Goal: Transaction & Acquisition: Purchase product/service

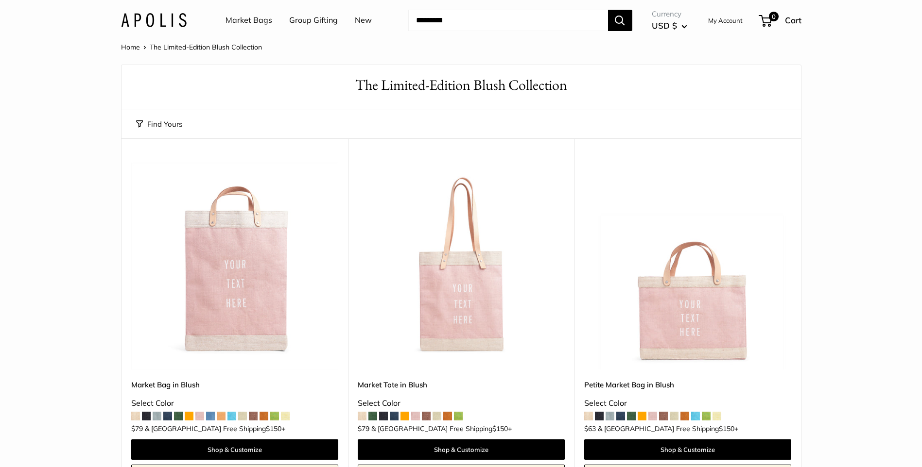
click at [250, 18] on link "Market Bags" at bounding box center [248, 20] width 47 height 15
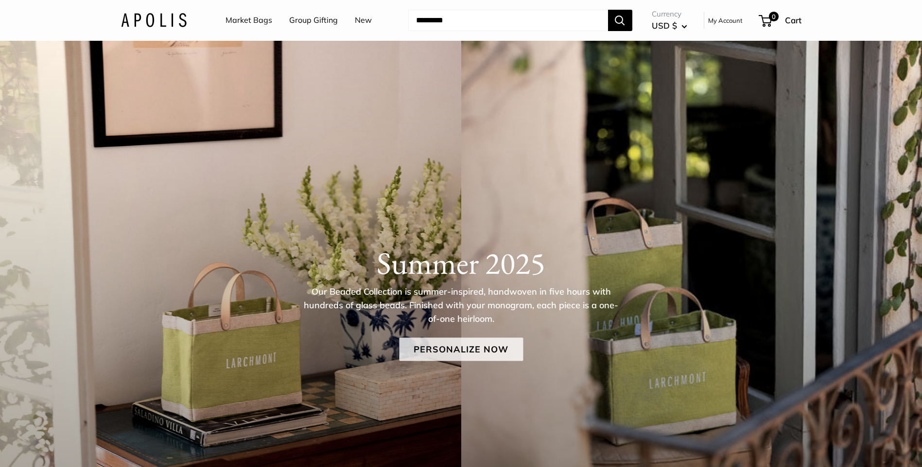
click at [437, 349] on link "Personalize Now" at bounding box center [461, 349] width 124 height 23
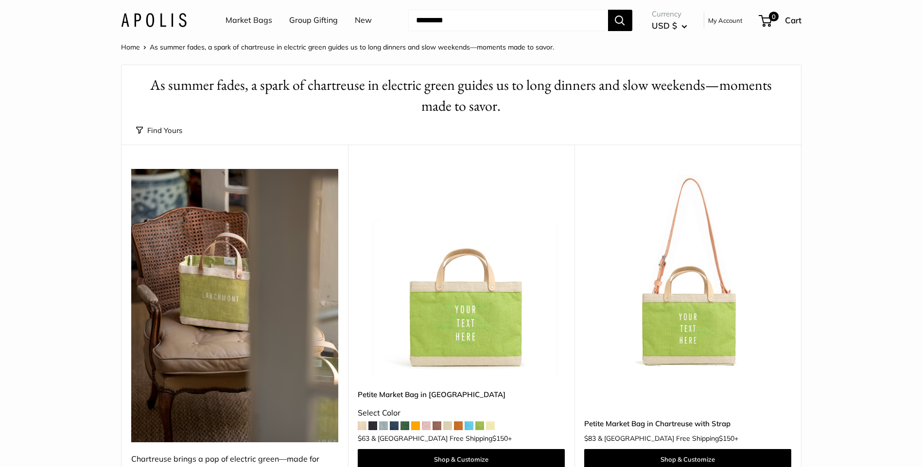
click at [359, 19] on link "New" at bounding box center [363, 20] width 17 height 15
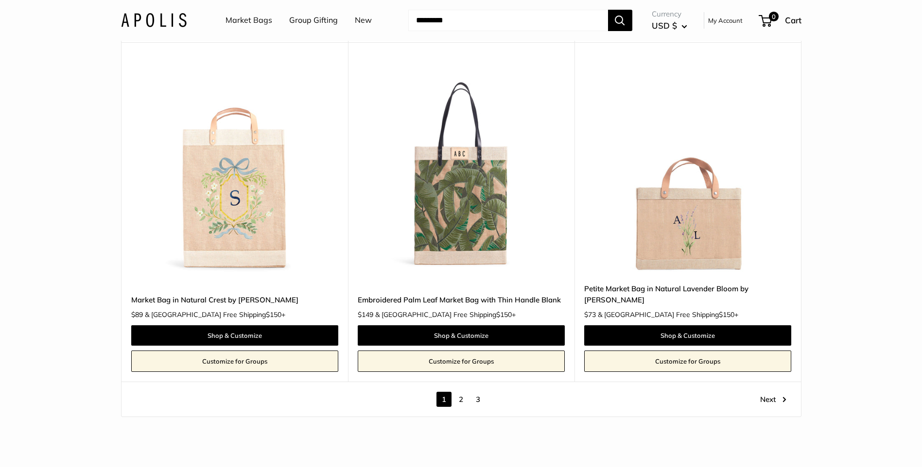
scroll to position [5394, 0]
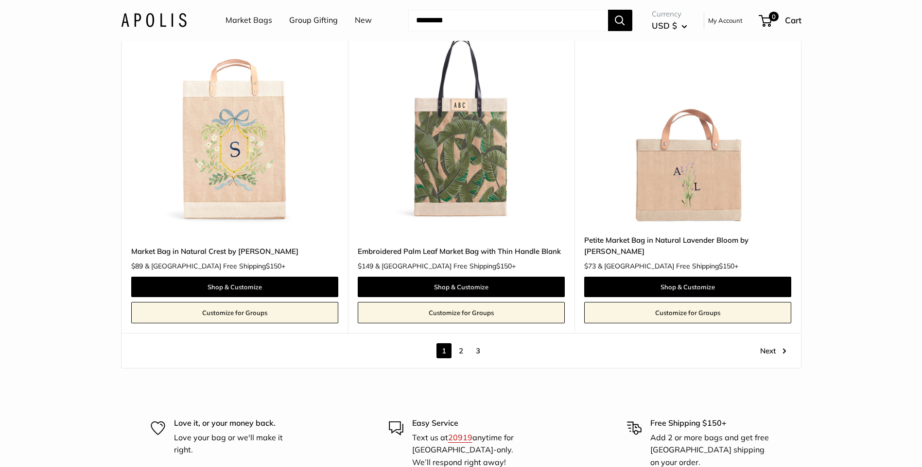
click at [460, 352] on link "2" at bounding box center [460, 351] width 15 height 15
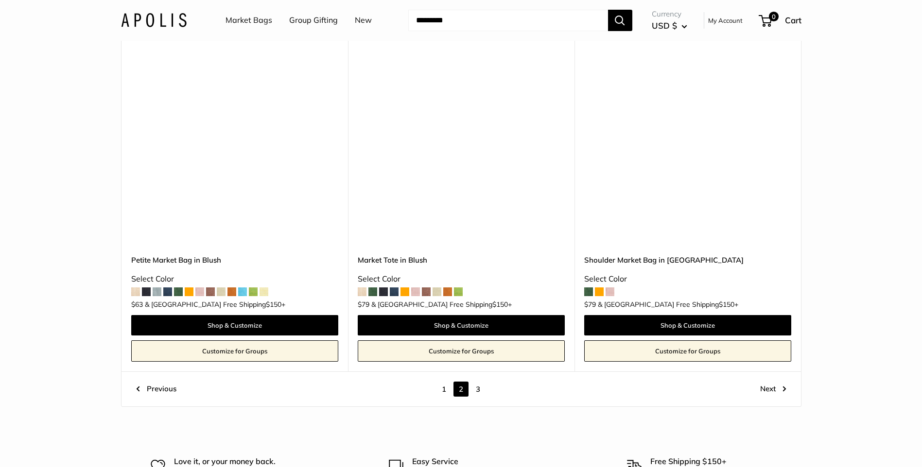
scroll to position [5260, 0]
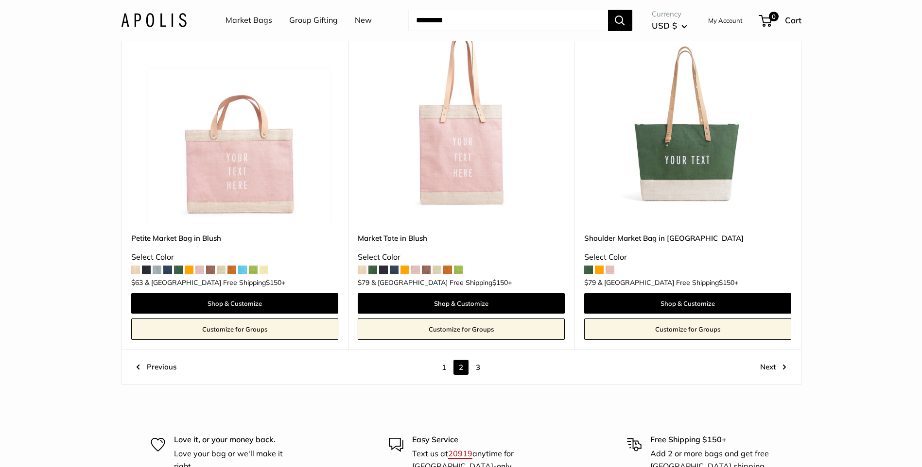
click at [767, 360] on link "Next" at bounding box center [773, 367] width 26 height 15
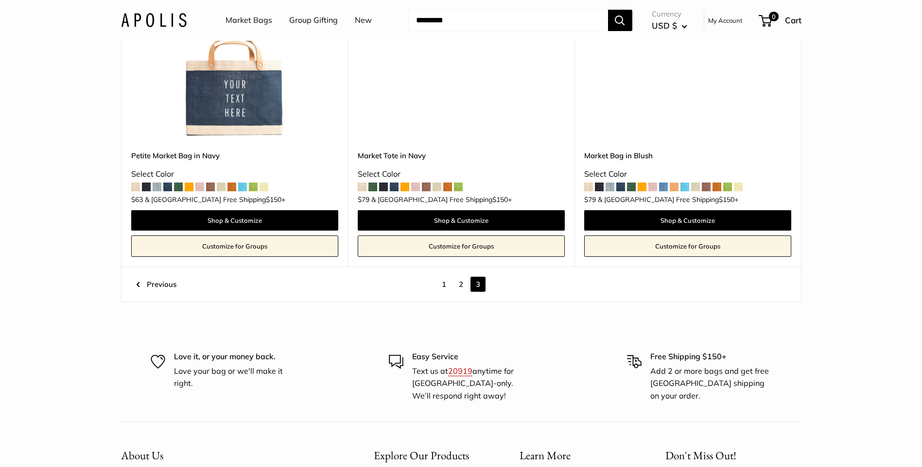
scroll to position [255, 0]
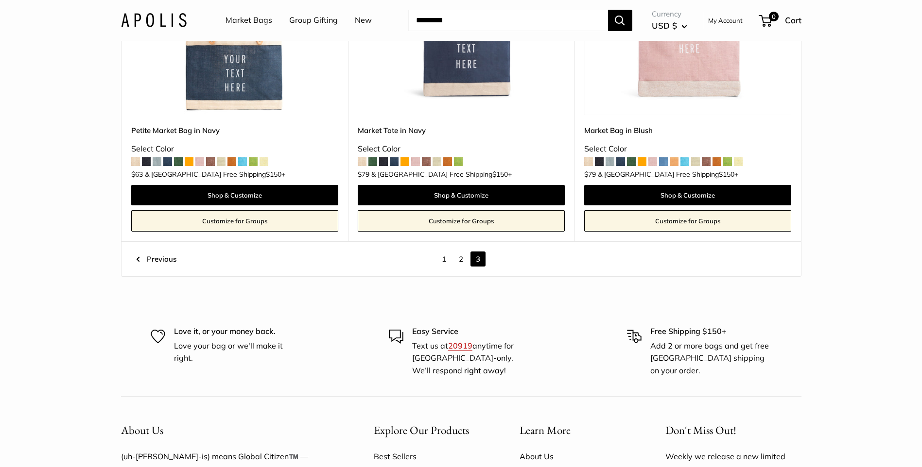
click at [462, 259] on link "2" at bounding box center [460, 259] width 15 height 15
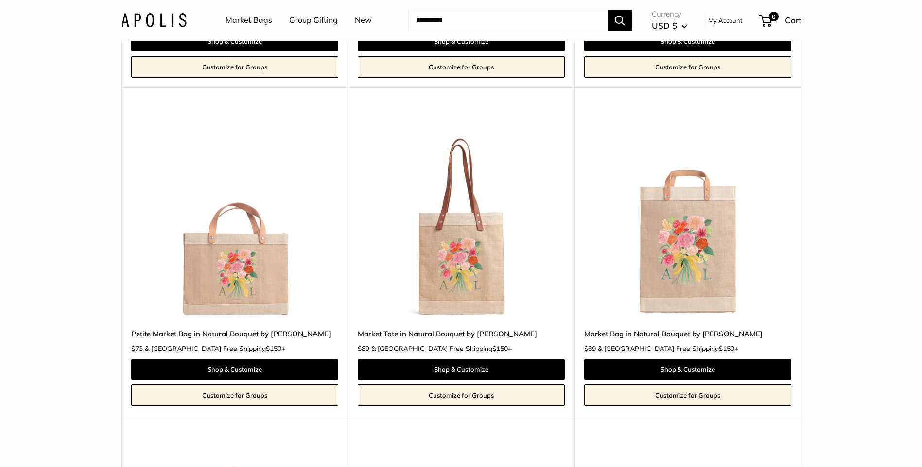
scroll to position [1421, 0]
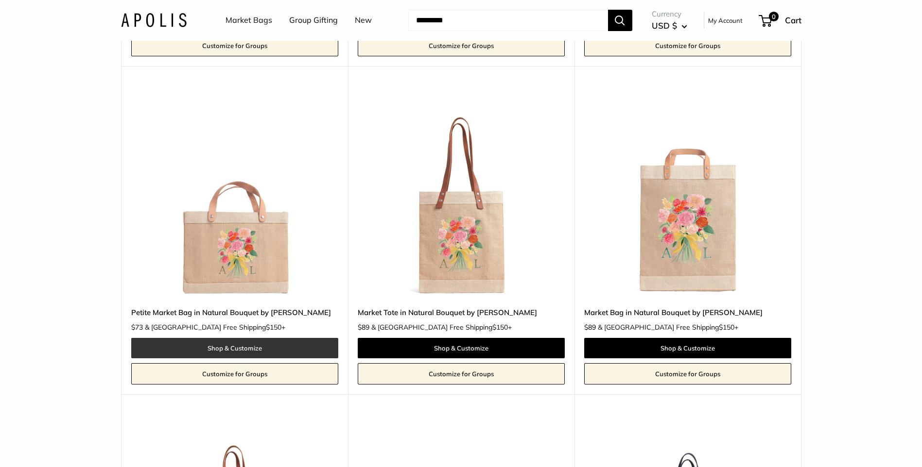
click at [225, 347] on link "Shop & Customize" at bounding box center [234, 348] width 207 height 20
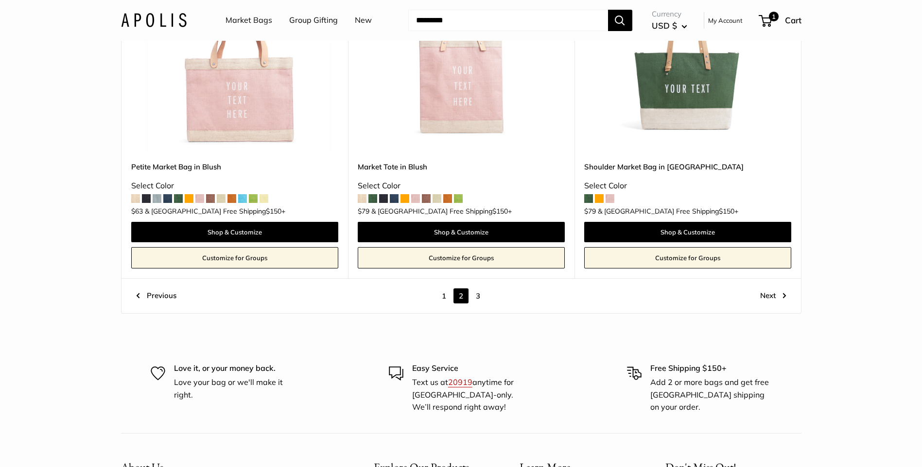
scroll to position [5357, 0]
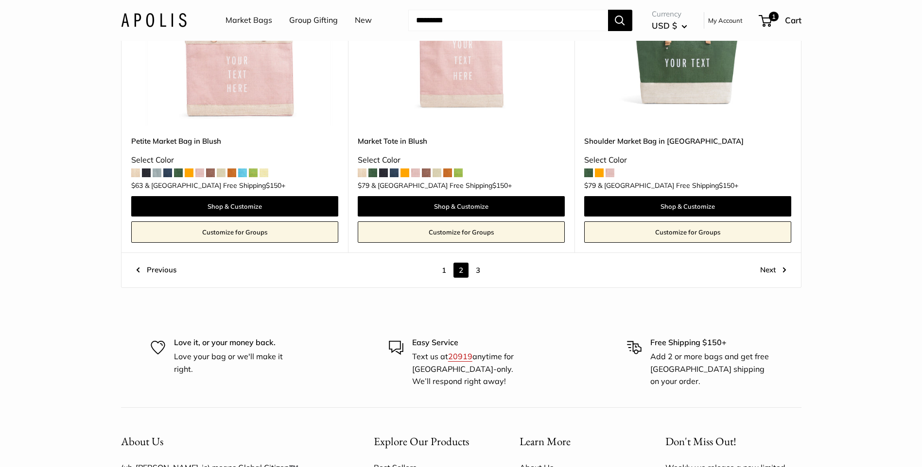
click at [445, 263] on link "1" at bounding box center [443, 270] width 15 height 15
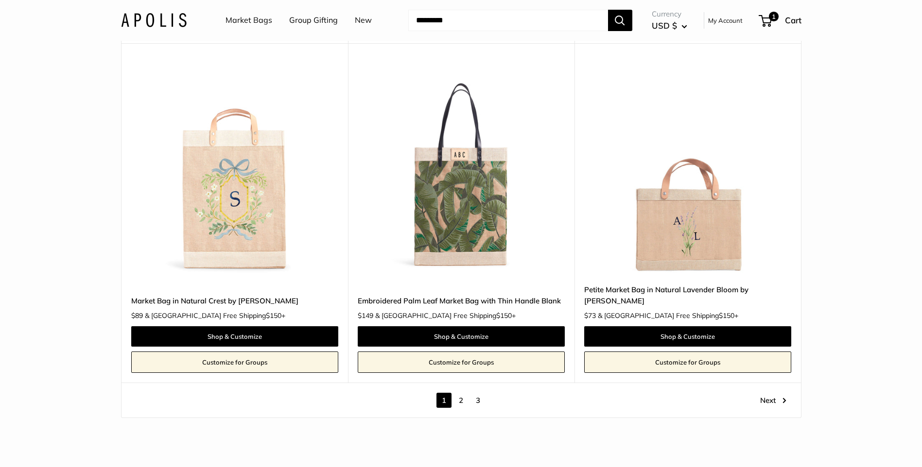
scroll to position [5357, 0]
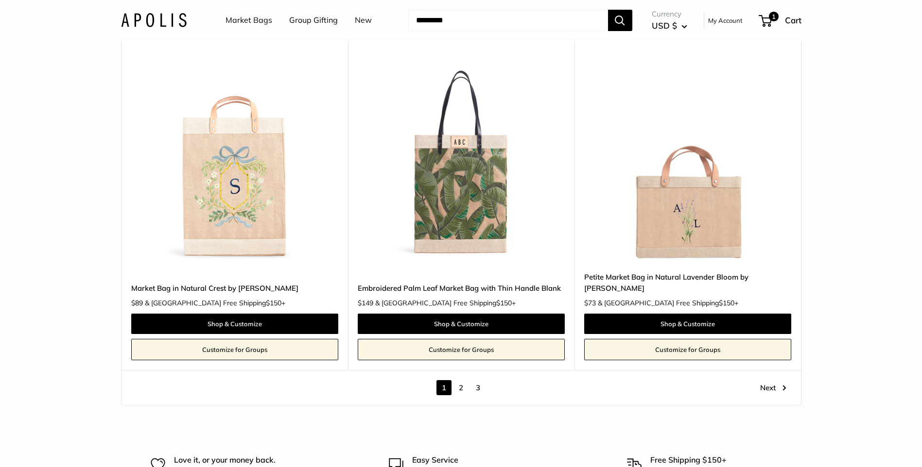
click at [0, 0] on img at bounding box center [0, 0] width 0 height 0
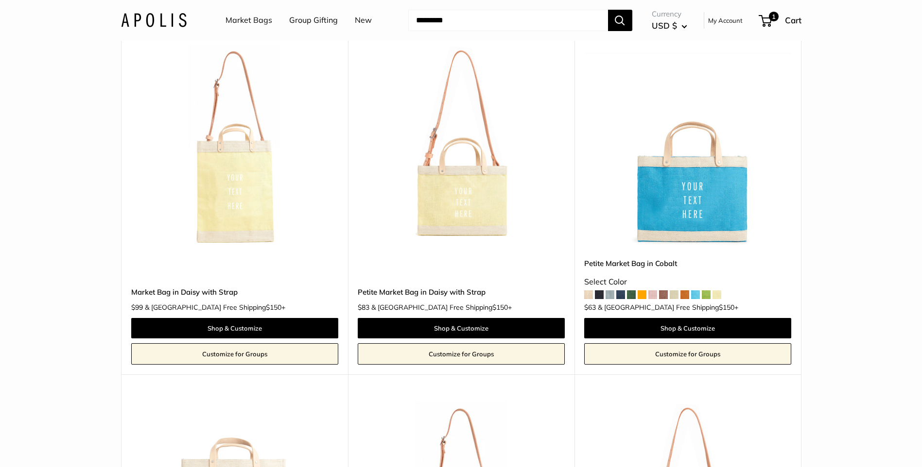
scroll to position [1470, 0]
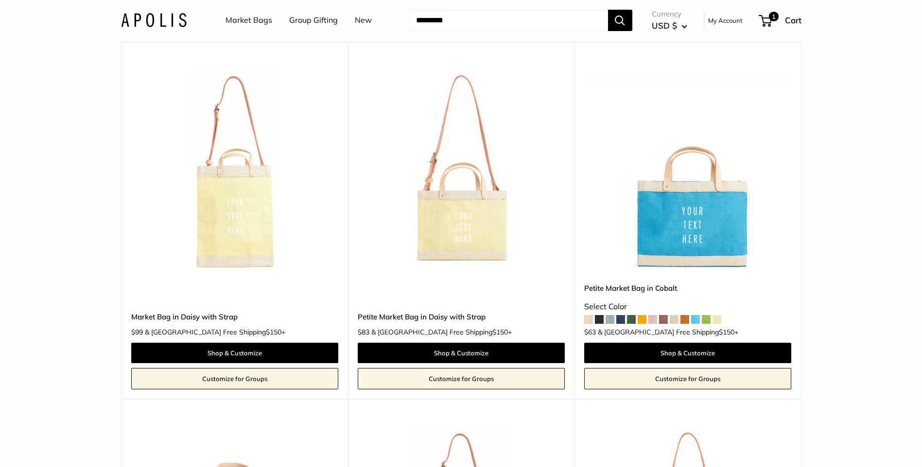
click at [261, 17] on link "Market Bags" at bounding box center [248, 20] width 47 height 15
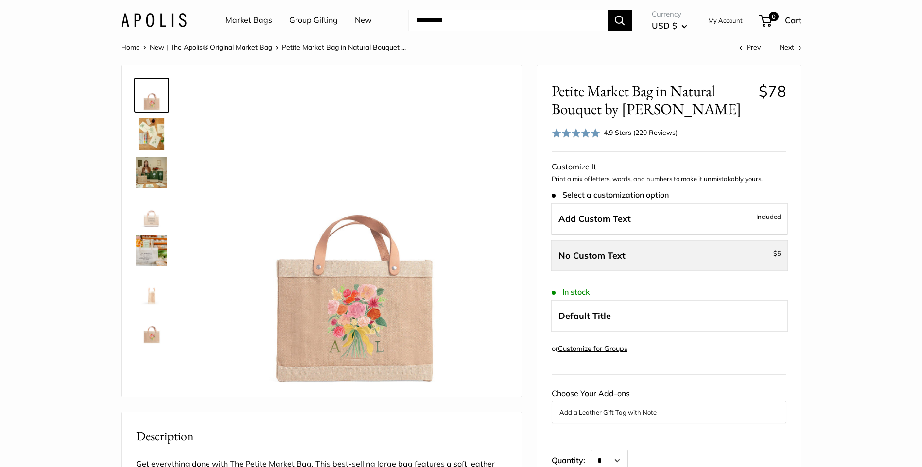
click at [745, 259] on label "No Custom Text - $5" at bounding box center [670, 256] width 238 height 32
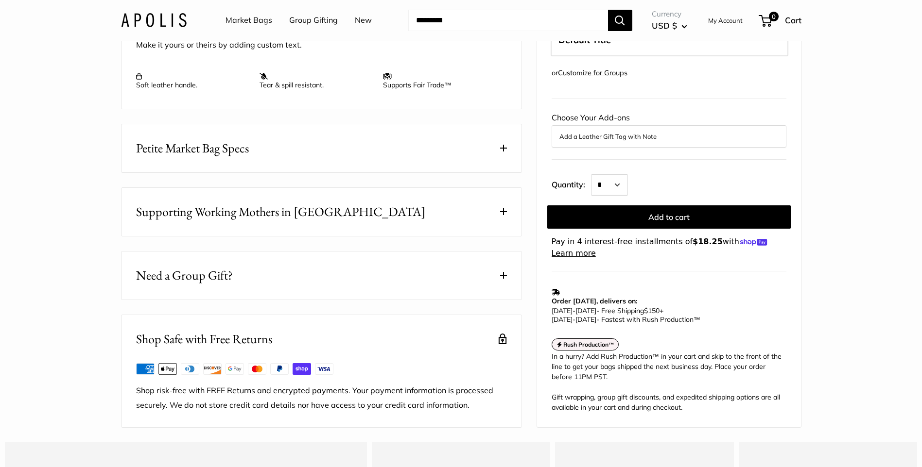
scroll to position [456, 0]
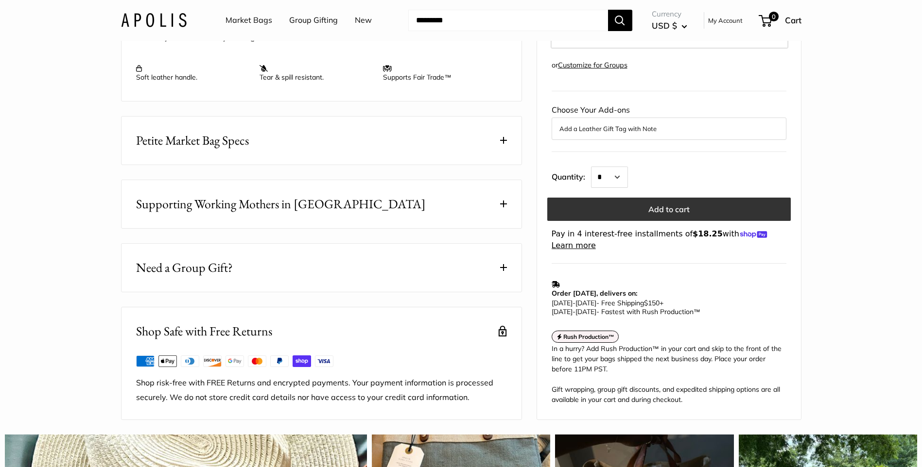
click at [668, 221] on button "Add to cart" at bounding box center [668, 209] width 243 height 23
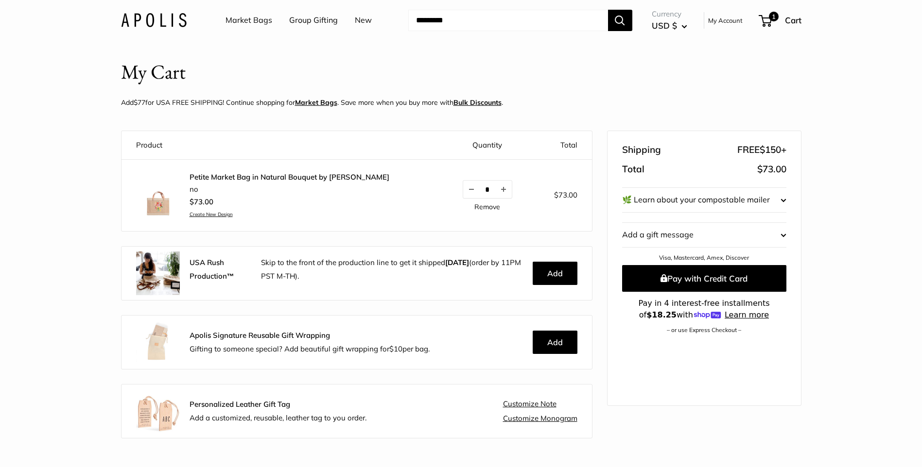
scroll to position [11, 0]
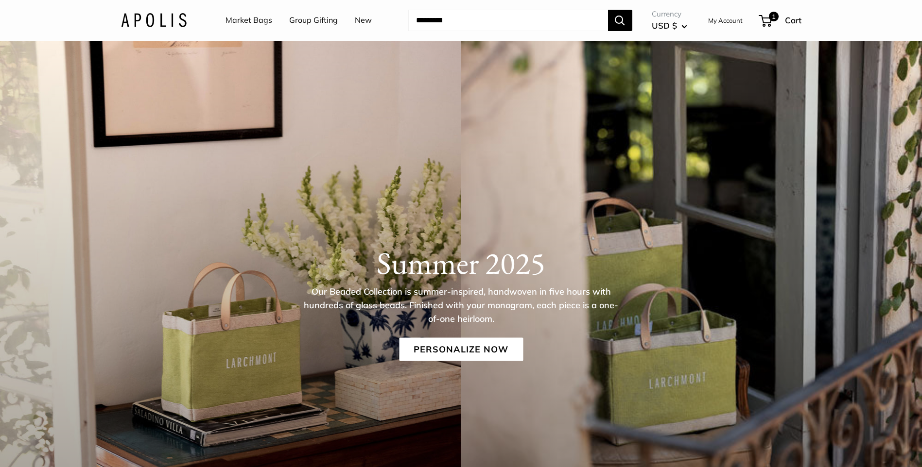
click at [514, 23] on input "Search..." at bounding box center [508, 20] width 200 height 21
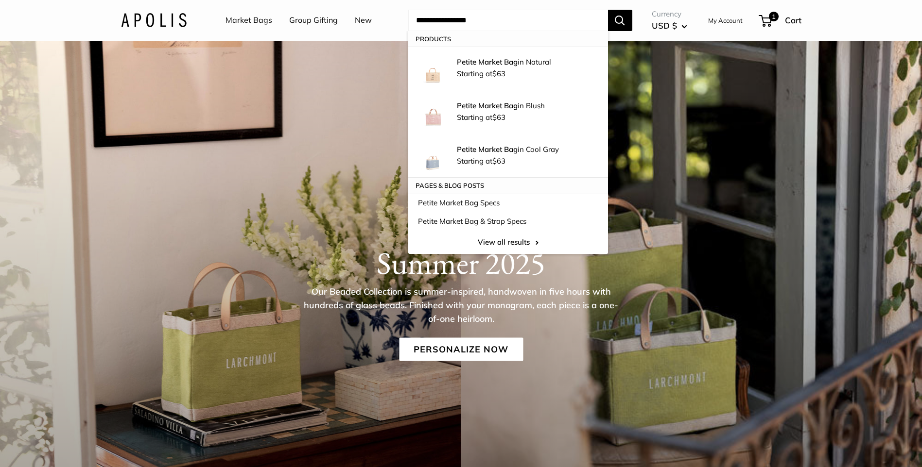
type input "**********"
click at [608, 10] on button "Search" at bounding box center [620, 20] width 24 height 21
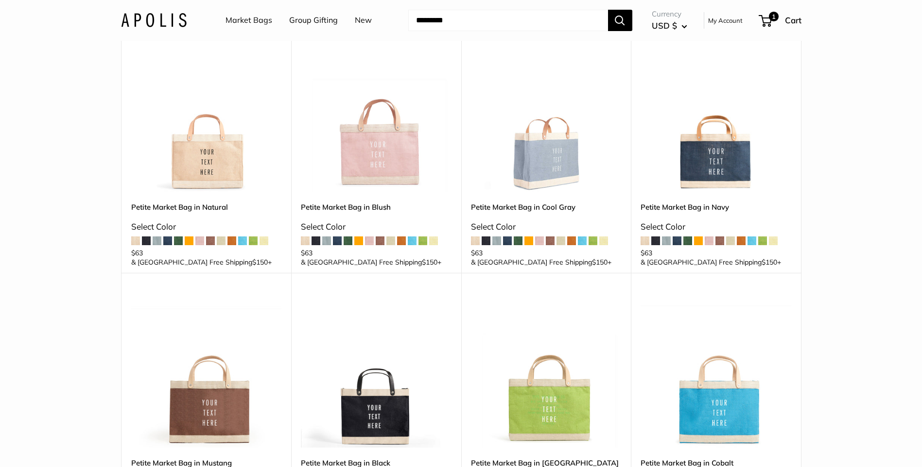
scroll to position [97, 0]
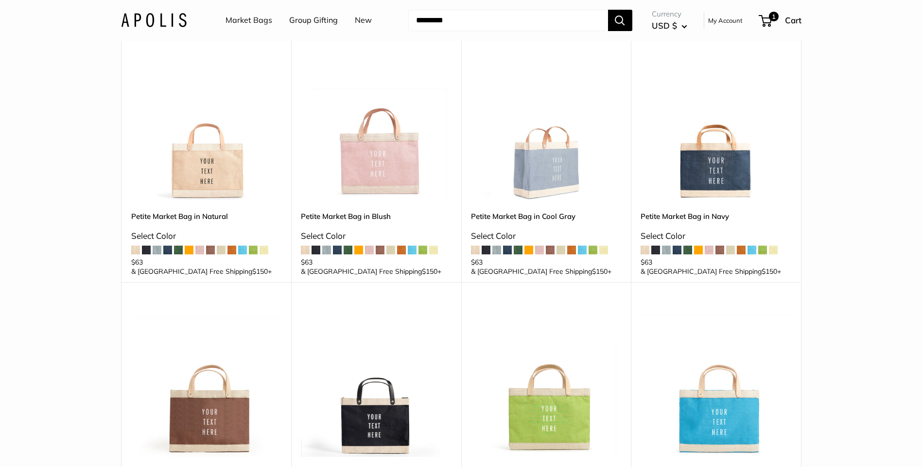
click at [348, 251] on span at bounding box center [348, 250] width 9 height 9
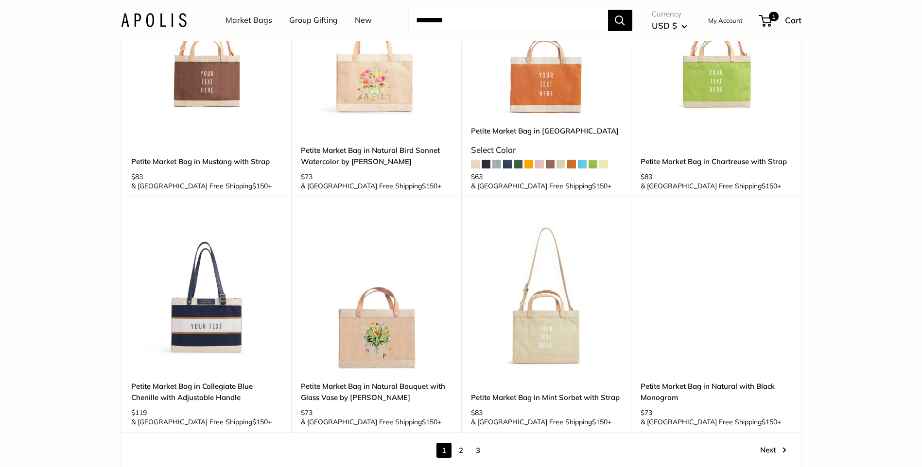
scroll to position [1215, 0]
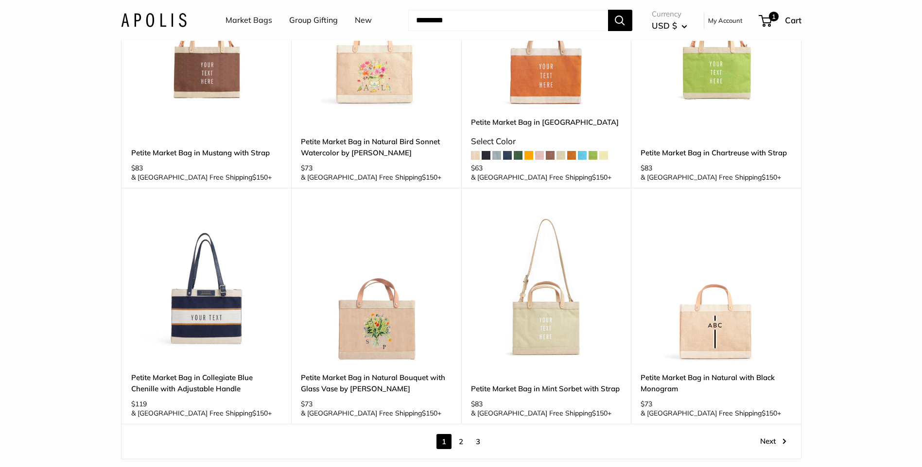
click at [459, 434] on link "2" at bounding box center [460, 441] width 15 height 15
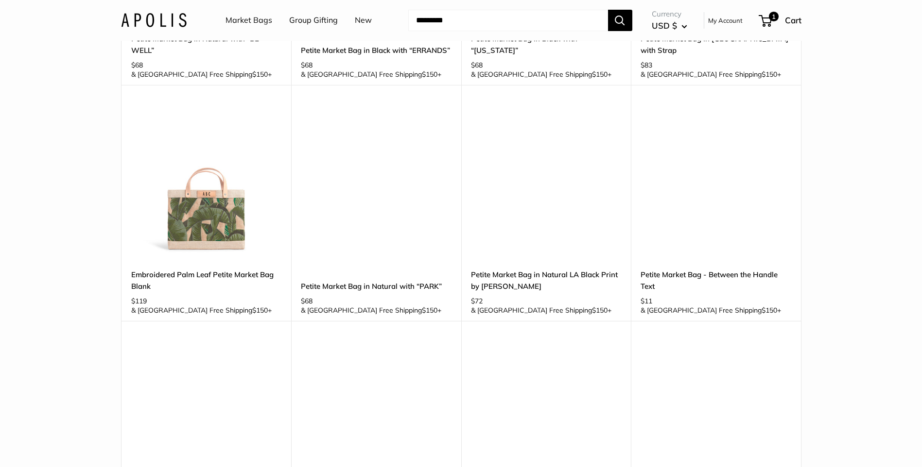
scroll to position [1129, 0]
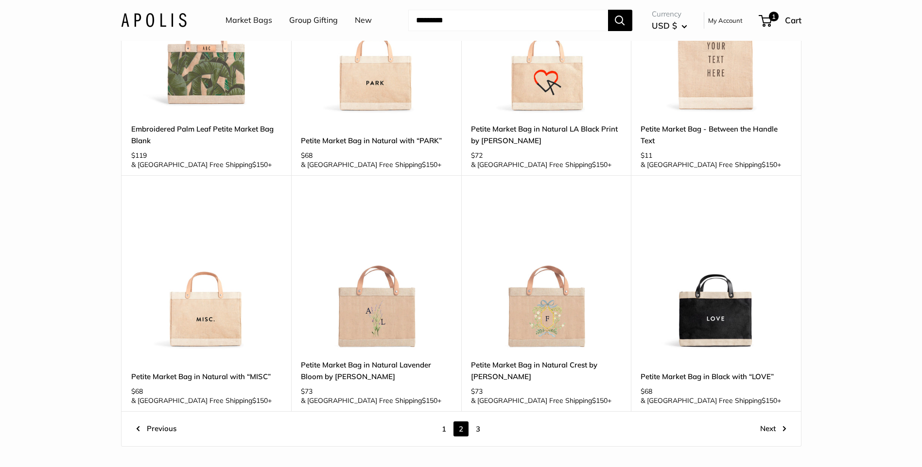
click at [770, 422] on link "Next" at bounding box center [773, 429] width 26 height 15
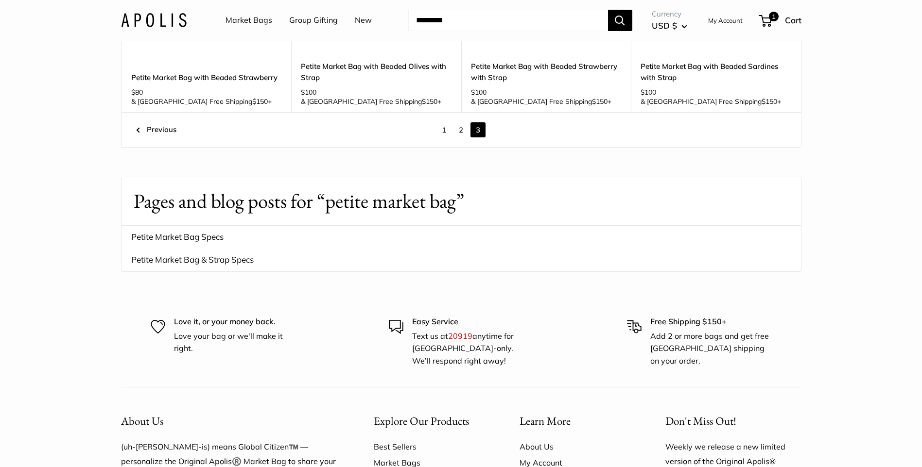
scroll to position [1118, 0]
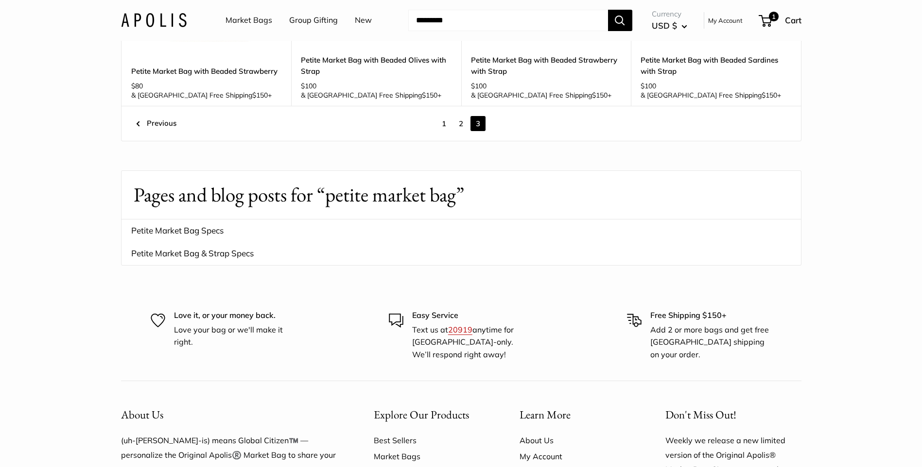
click at [461, 116] on link "2" at bounding box center [460, 123] width 15 height 15
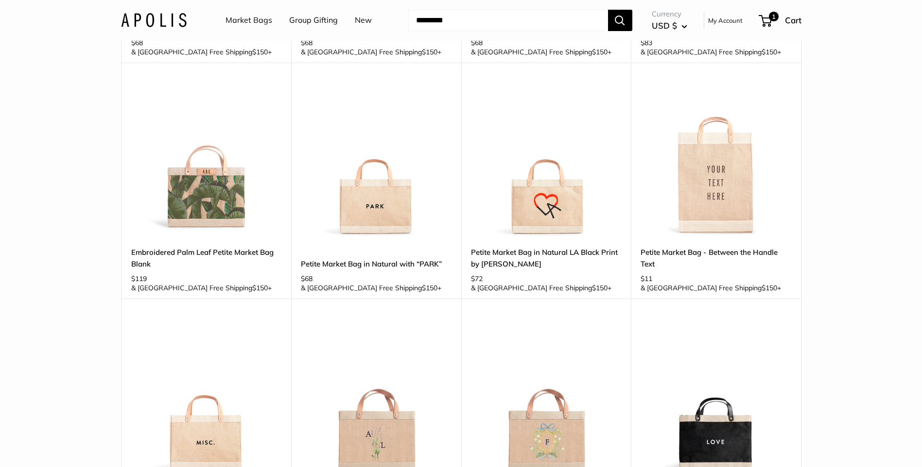
scroll to position [1129, 0]
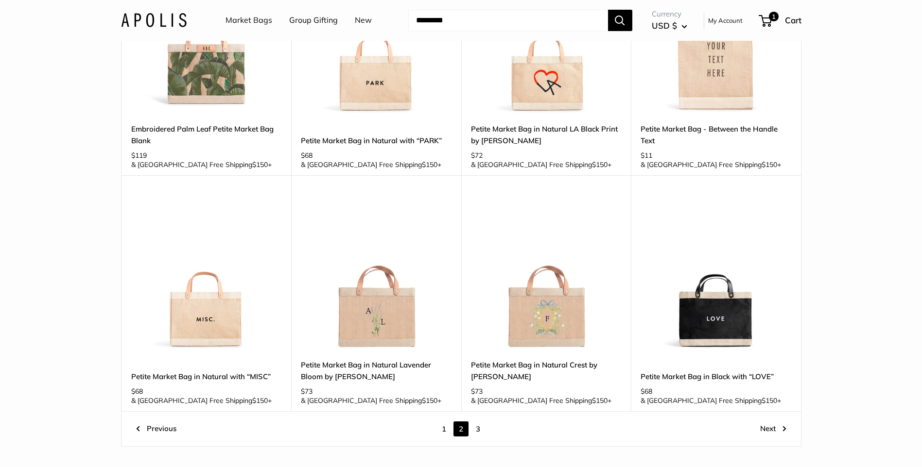
click at [445, 422] on link "1" at bounding box center [443, 429] width 15 height 15
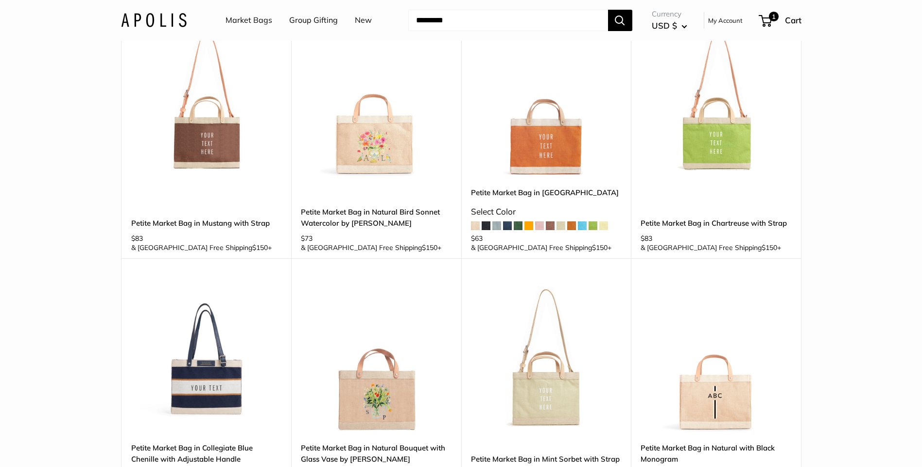
scroll to position [1178, 0]
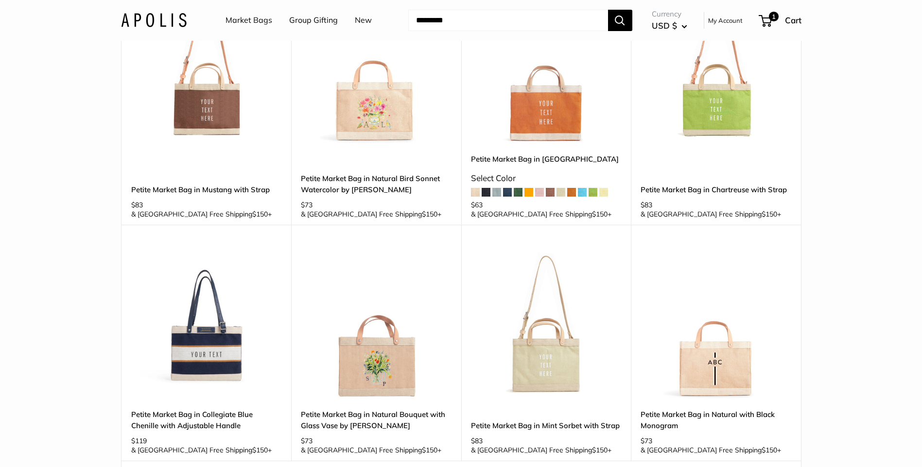
click at [0, 0] on img at bounding box center [0, 0] width 0 height 0
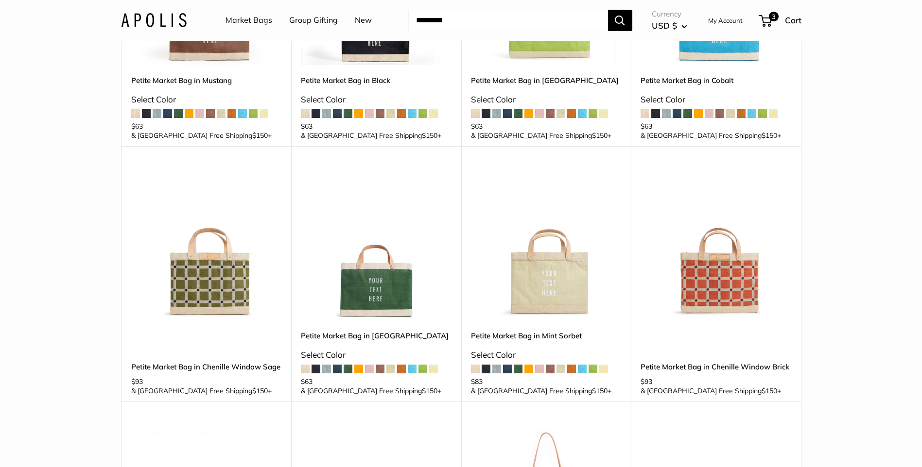
scroll to position [400, 0]
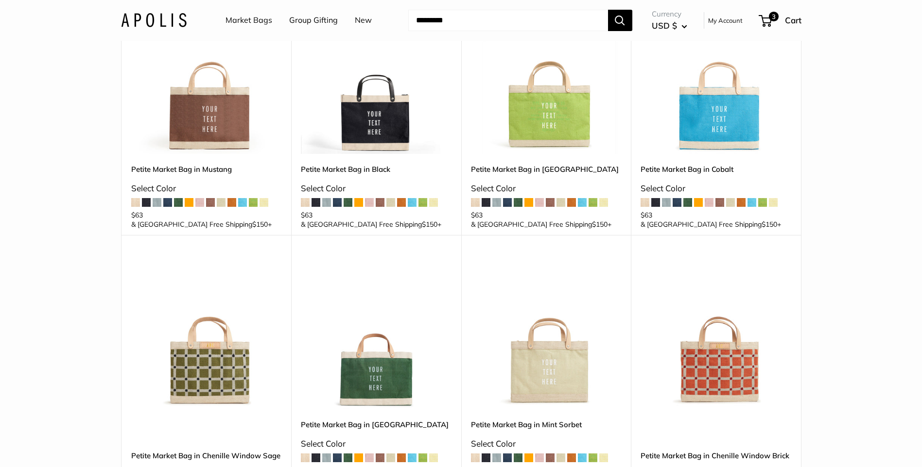
click at [0, 0] on img at bounding box center [0, 0] width 0 height 0
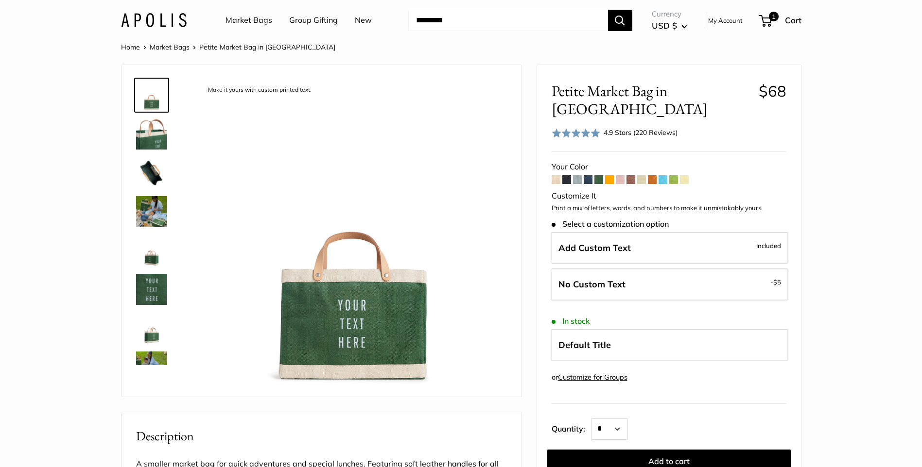
click at [155, 138] on img at bounding box center [151, 134] width 31 height 31
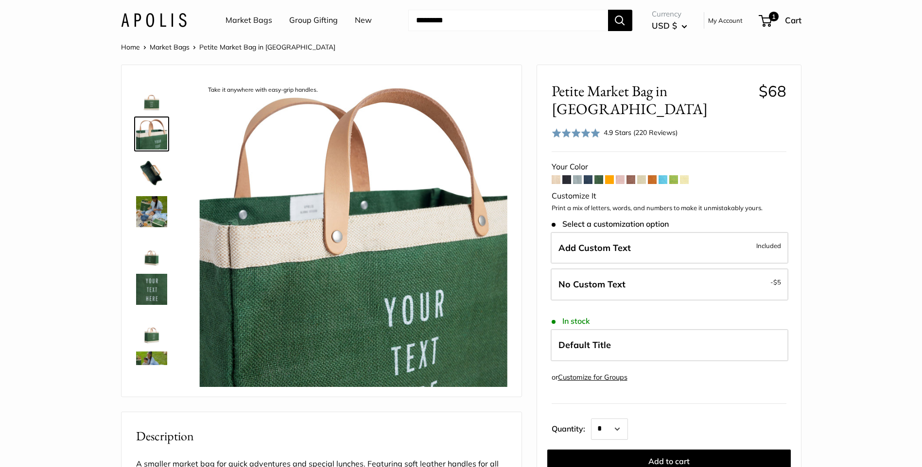
click at [148, 170] on img at bounding box center [151, 172] width 31 height 31
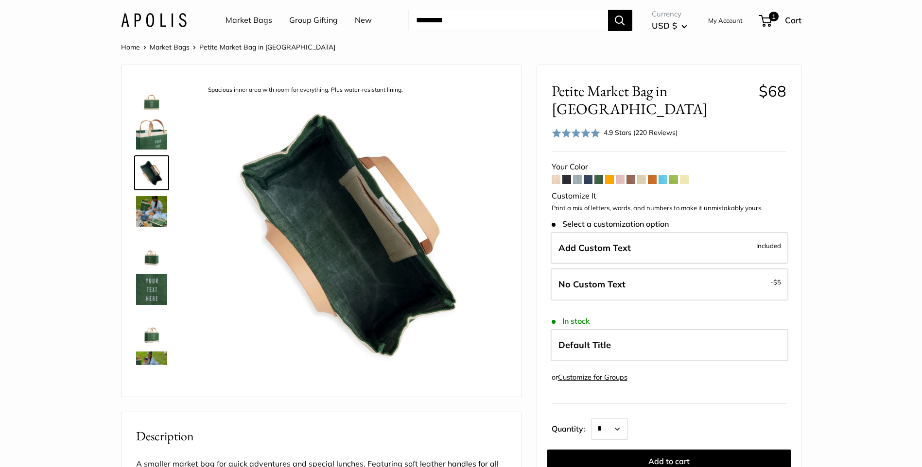
click at [140, 287] on img at bounding box center [151, 289] width 31 height 31
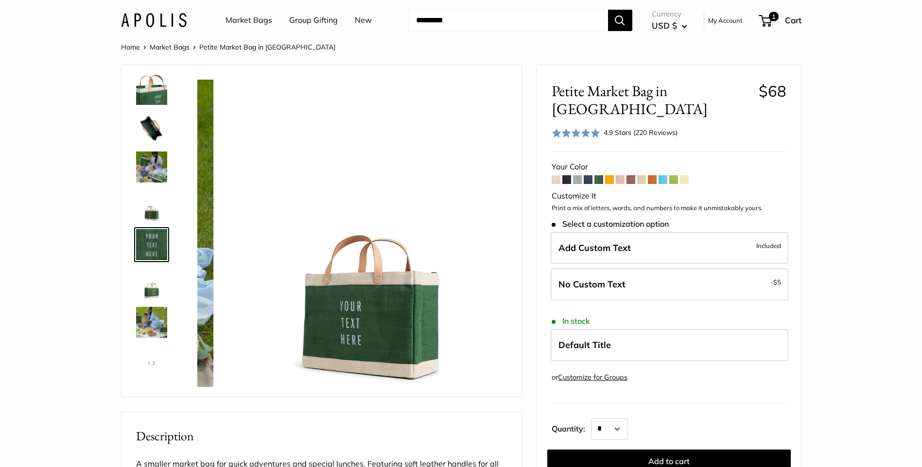
scroll to position [69, 0]
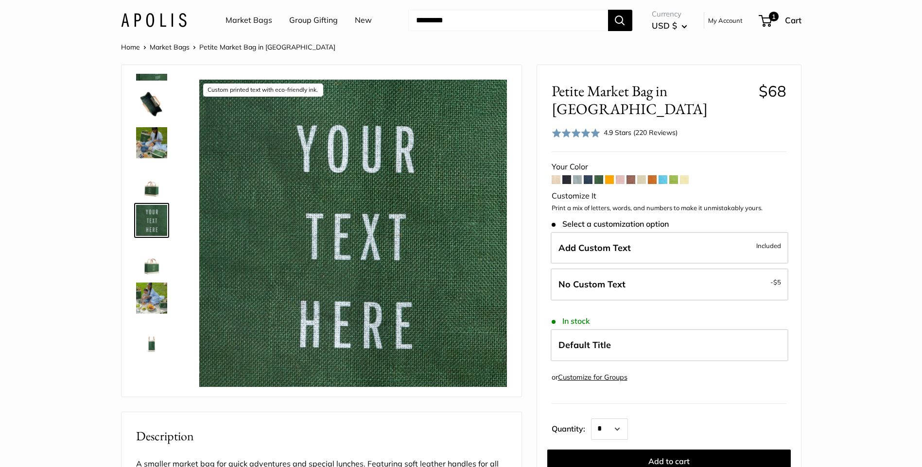
click at [145, 295] on img at bounding box center [151, 298] width 31 height 31
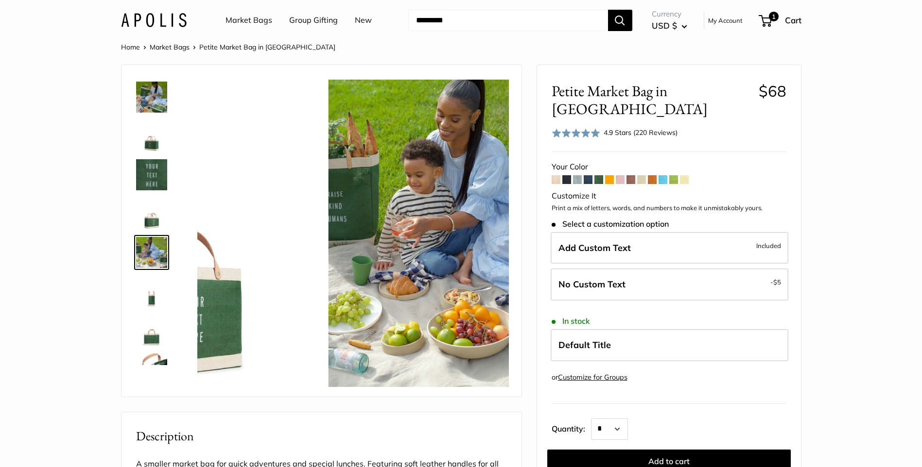
scroll to position [147, 0]
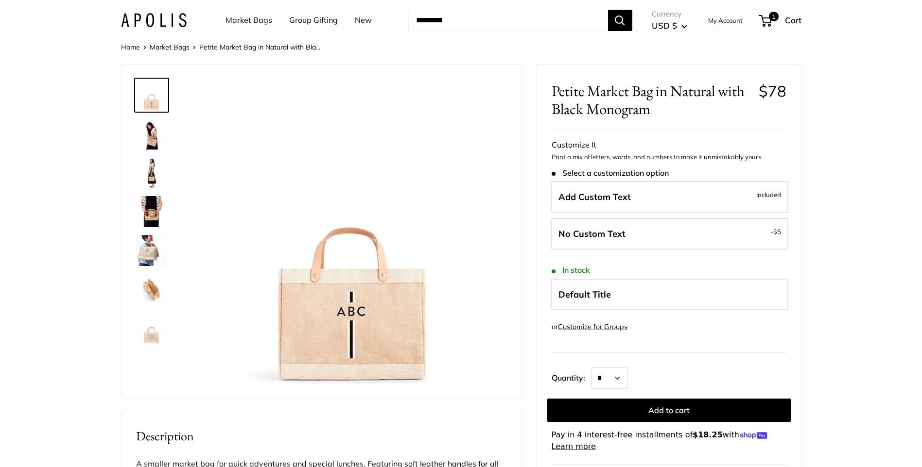
click at [151, 253] on img at bounding box center [151, 250] width 31 height 31
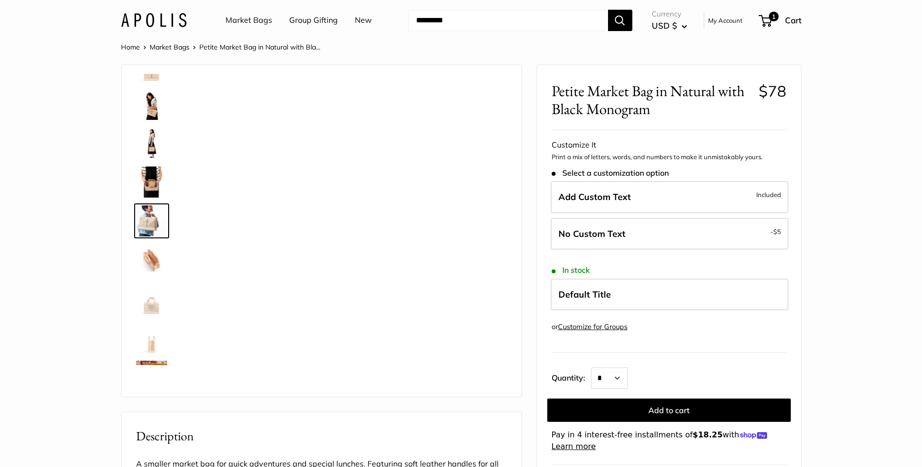
scroll to position [30, 0]
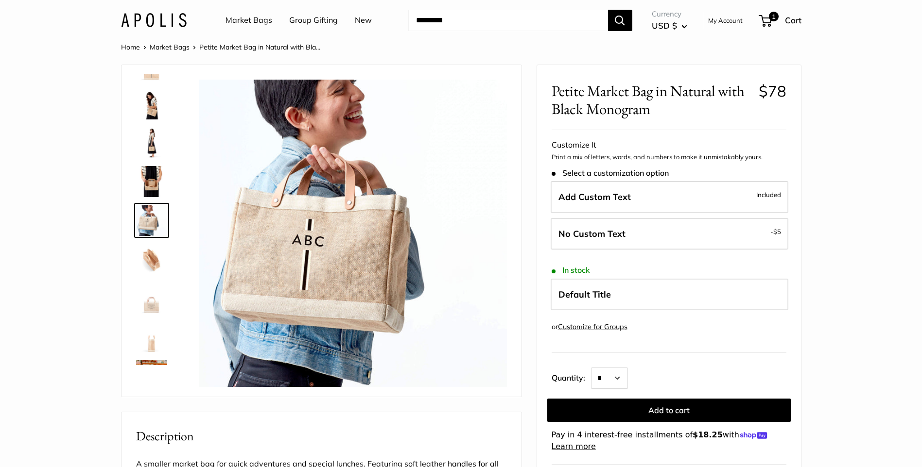
click at [146, 302] on img at bounding box center [151, 298] width 31 height 31
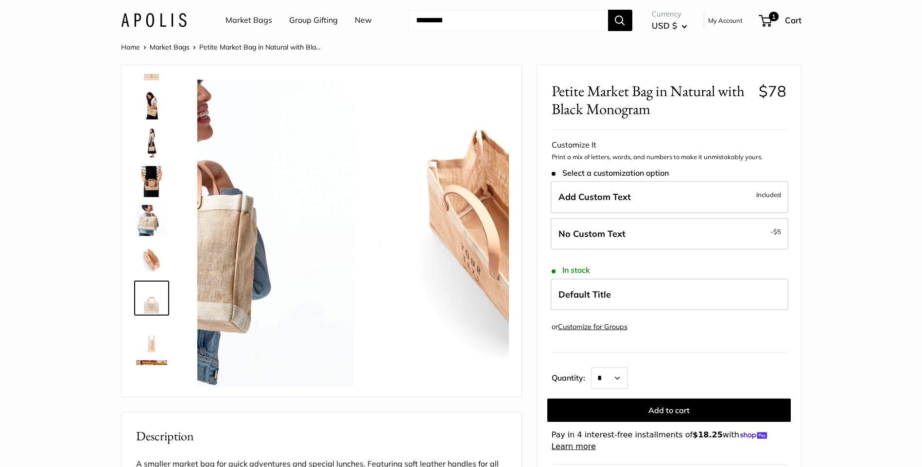
scroll to position [101, 0]
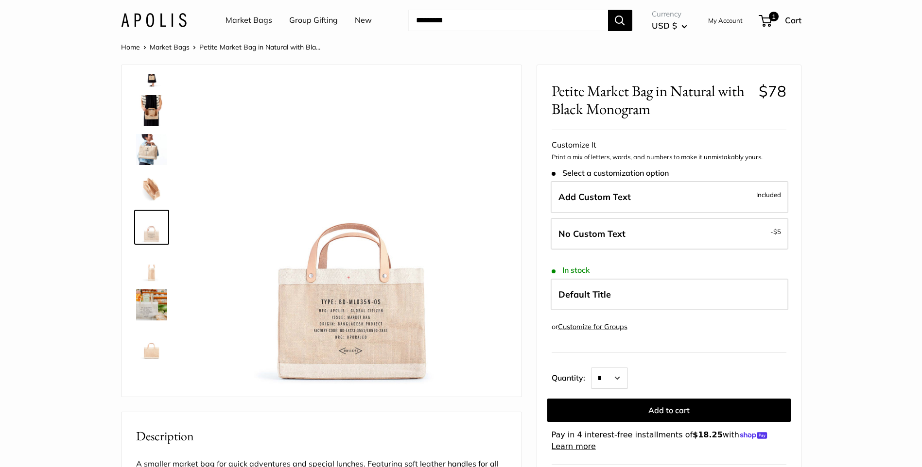
click at [151, 310] on img at bounding box center [151, 305] width 31 height 31
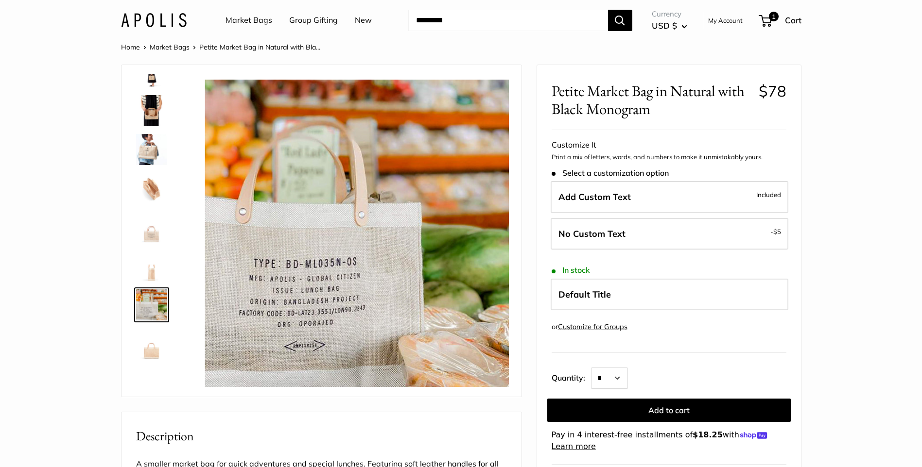
click at [151, 355] on img at bounding box center [151, 344] width 31 height 31
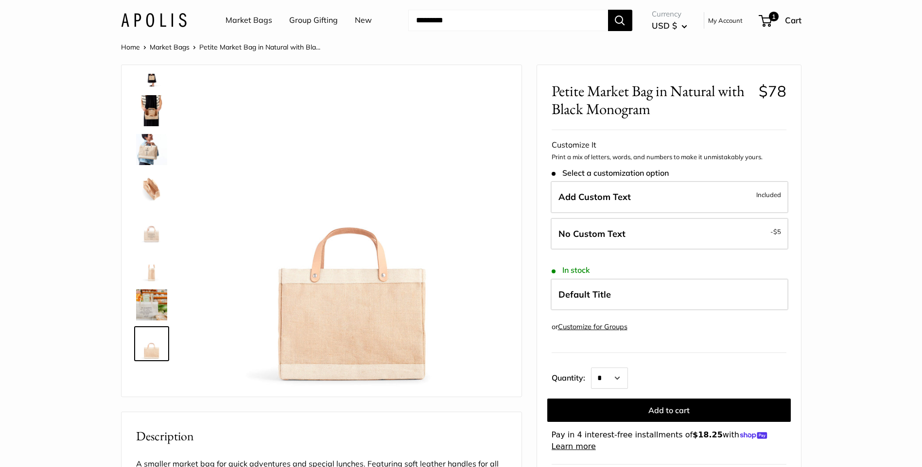
click at [158, 242] on img at bounding box center [151, 227] width 31 height 31
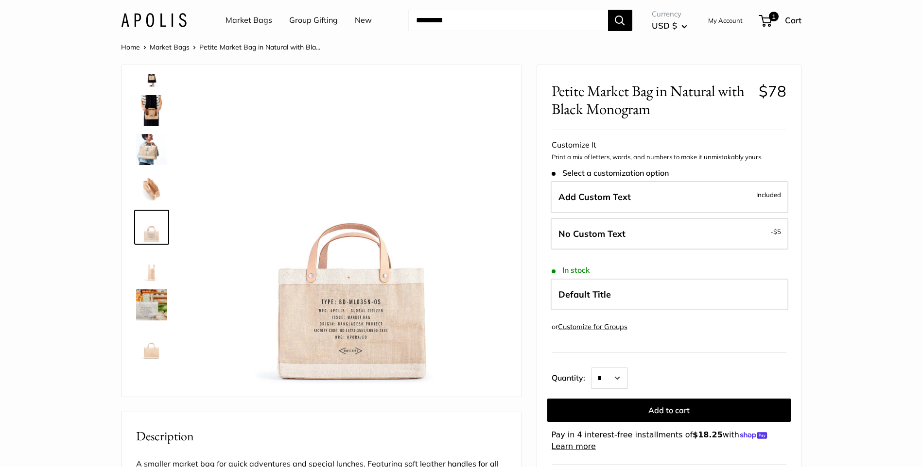
click at [155, 193] on img at bounding box center [151, 188] width 31 height 31
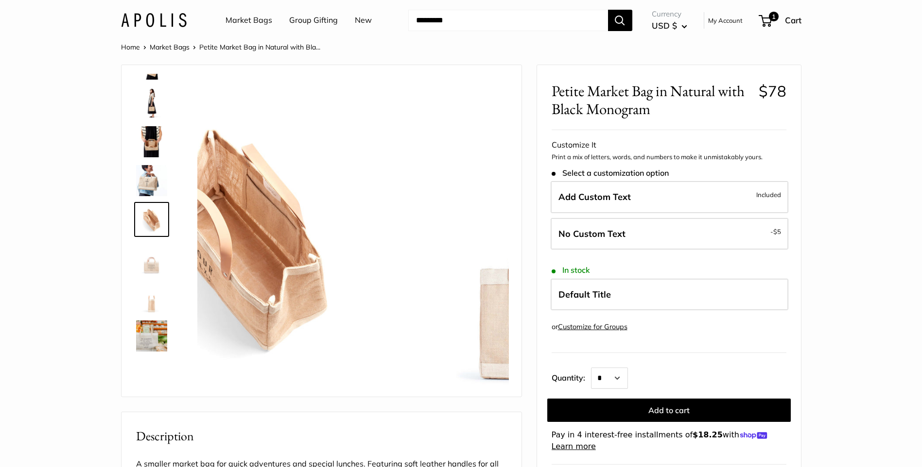
scroll to position [69, 0]
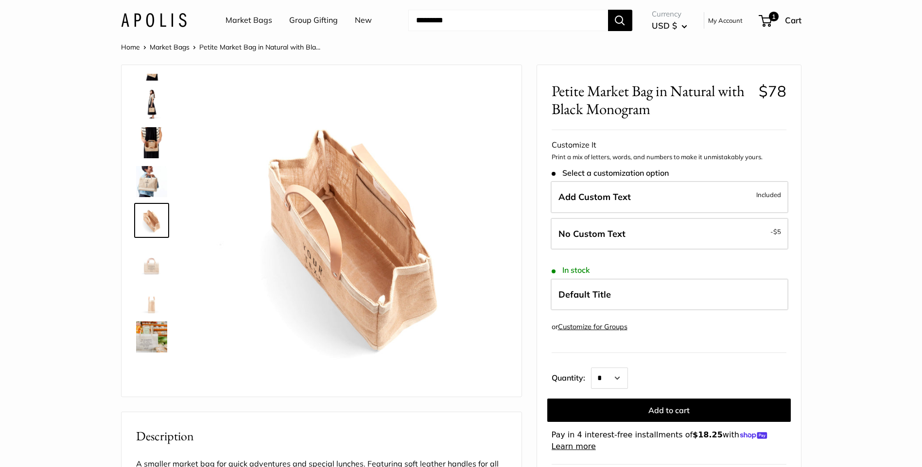
click at [154, 146] on img at bounding box center [151, 142] width 31 height 31
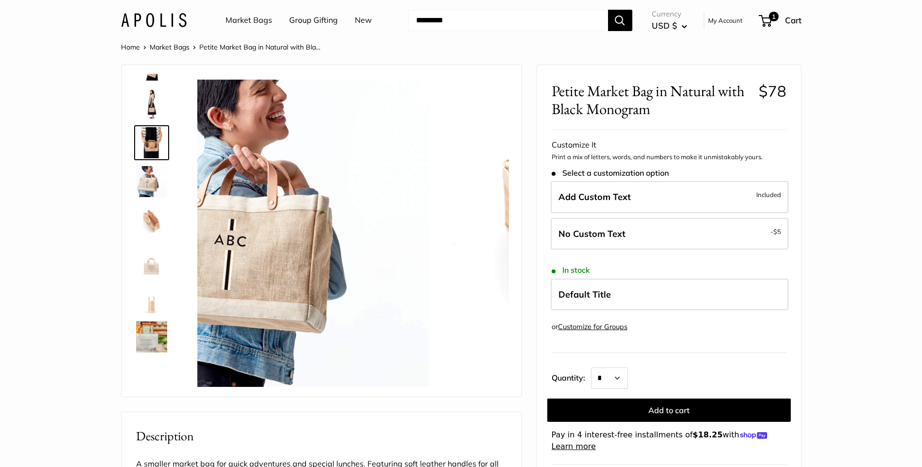
scroll to position [0, 0]
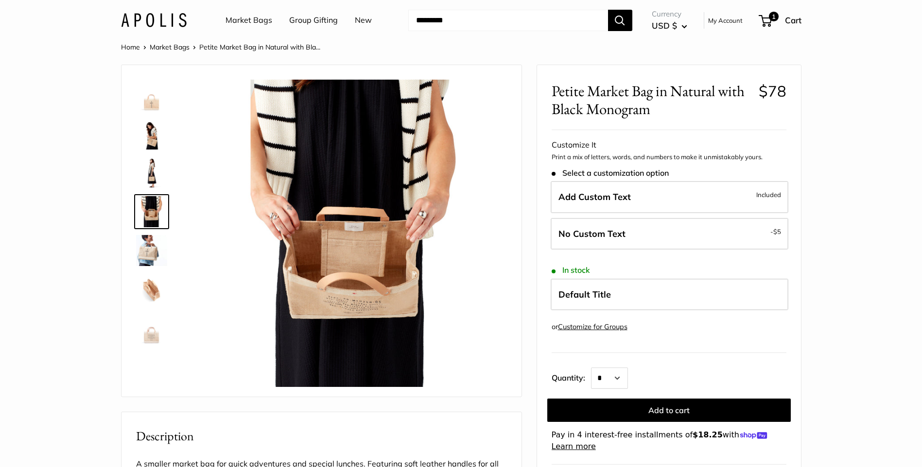
click at [153, 136] on img at bounding box center [151, 134] width 31 height 31
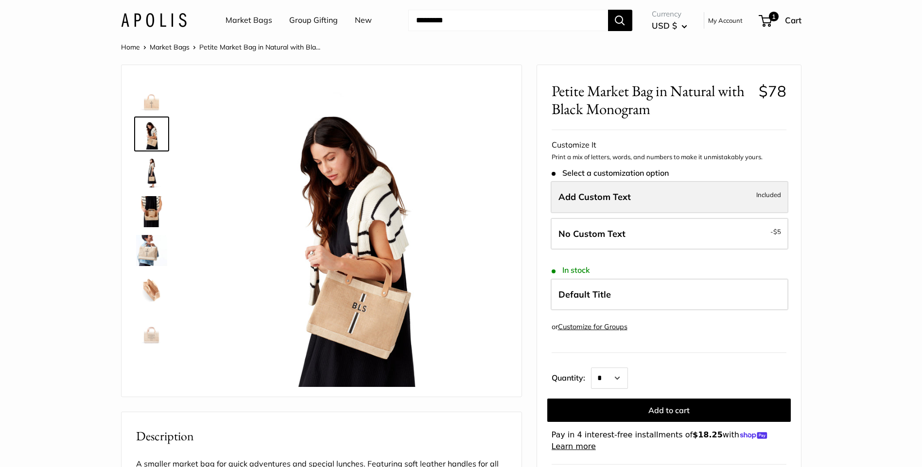
click at [626, 192] on span "Add Custom Text" at bounding box center [594, 196] width 72 height 11
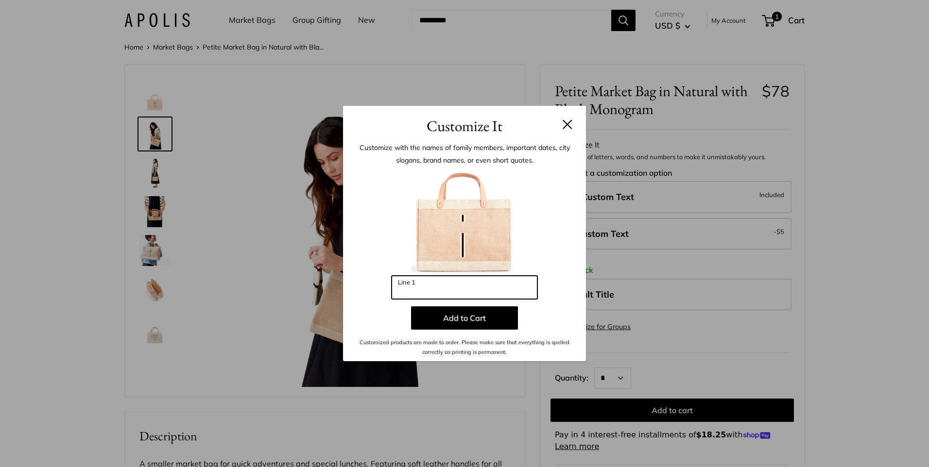
click at [483, 287] on input "Line 1" at bounding box center [465, 287] width 146 height 23
type input "***"
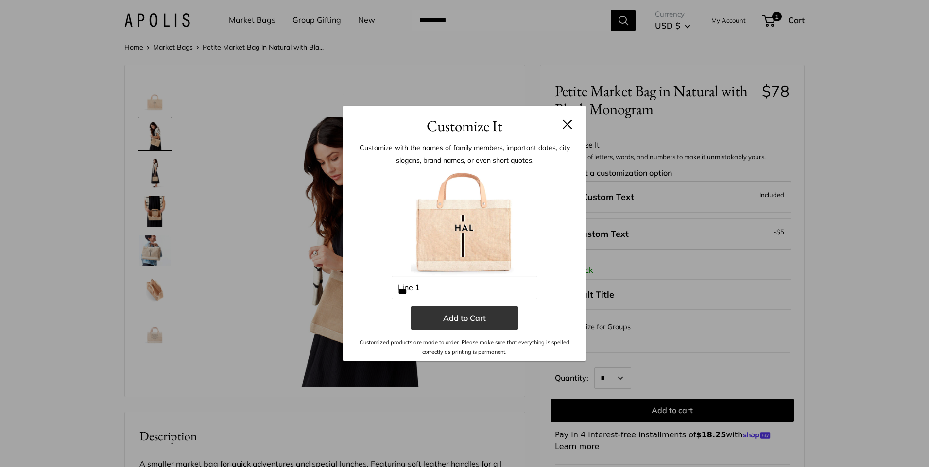
click at [472, 317] on button "Add to Cart" at bounding box center [464, 318] width 107 height 23
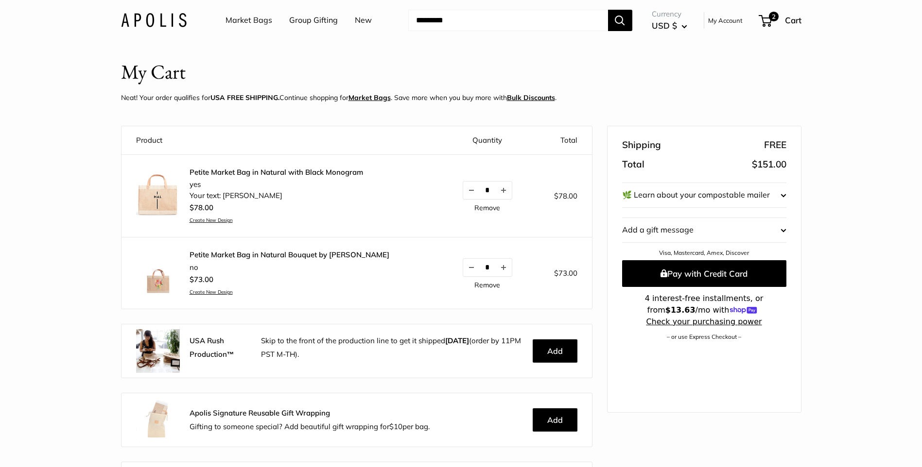
click at [304, 171] on link "Petite Market Bag in Natural with Black Monogram" at bounding box center [276, 173] width 173 height 10
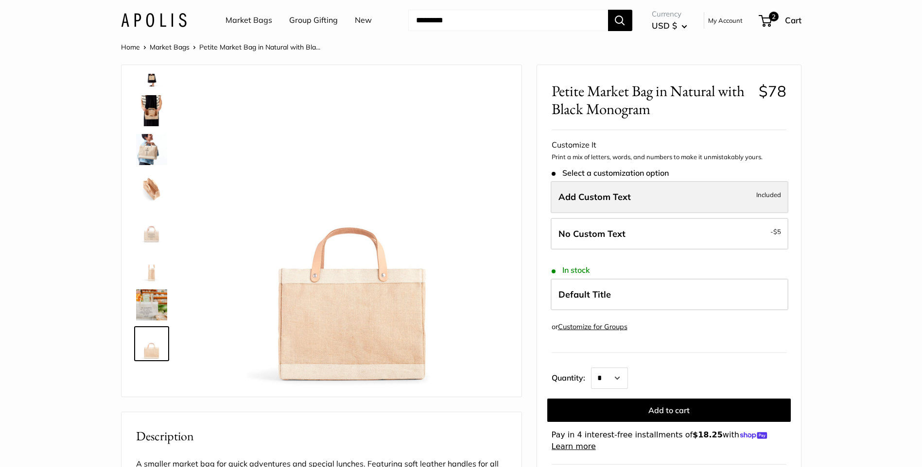
click at [625, 193] on span "Add Custom Text" at bounding box center [594, 196] width 72 height 11
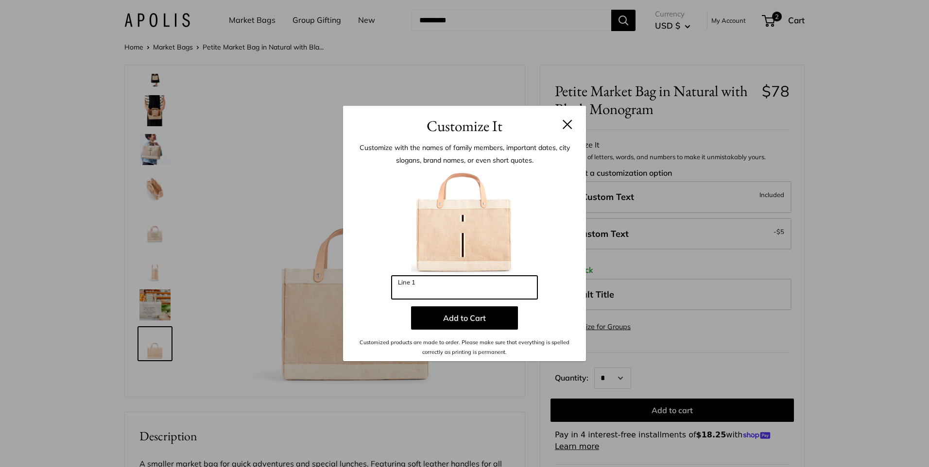
click at [449, 287] on input "Line 1" at bounding box center [465, 287] width 146 height 23
type input "*"
type input "***"
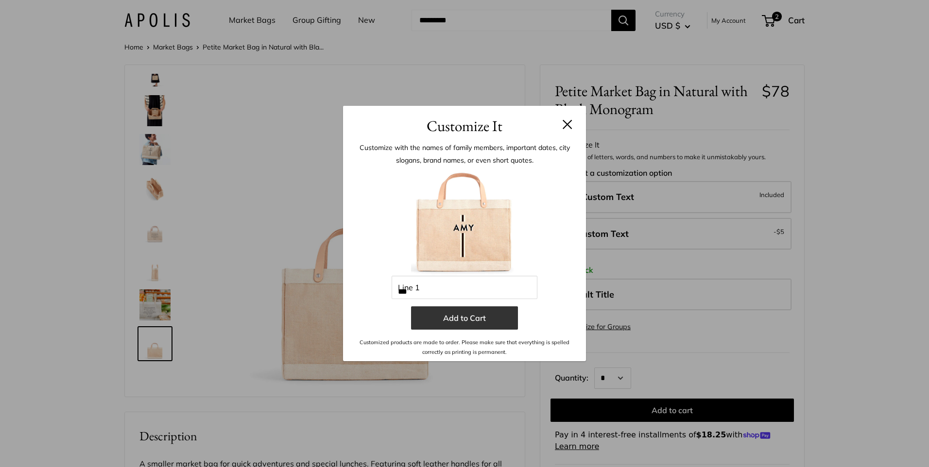
click at [469, 319] on button "Add to Cart" at bounding box center [464, 318] width 107 height 23
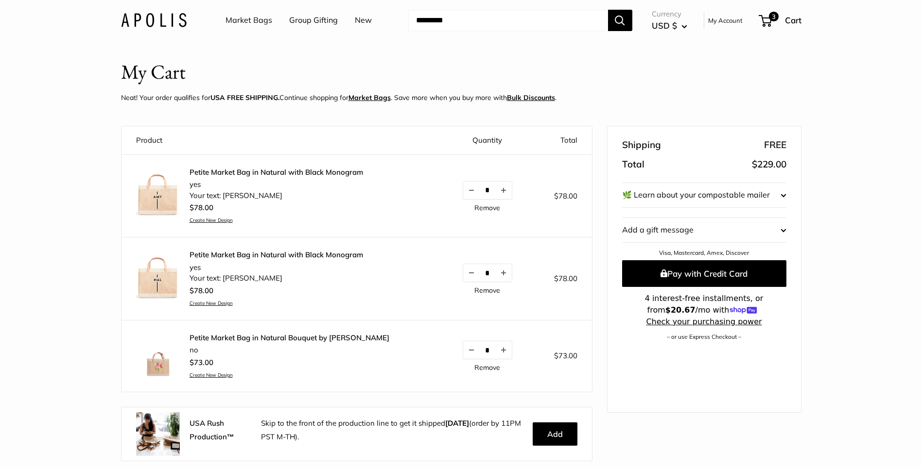
click at [210, 300] on link "Create New Design" at bounding box center [276, 303] width 173 height 6
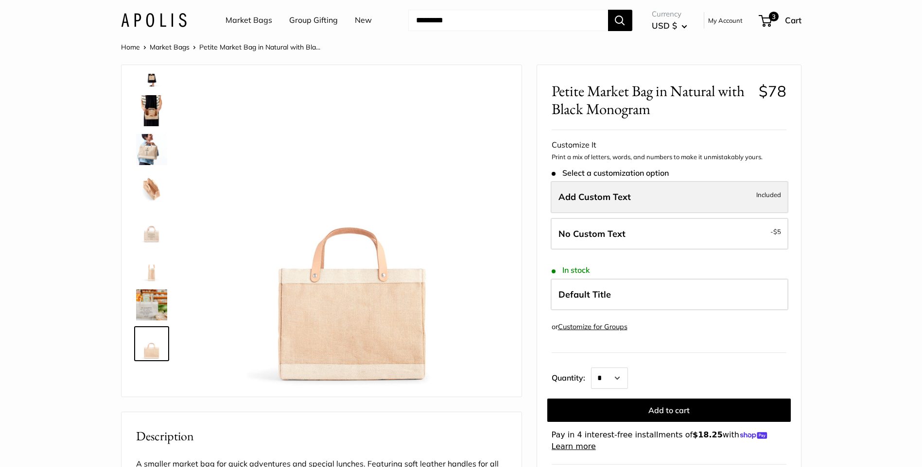
click at [626, 195] on span "Add Custom Text" at bounding box center [594, 196] width 72 height 11
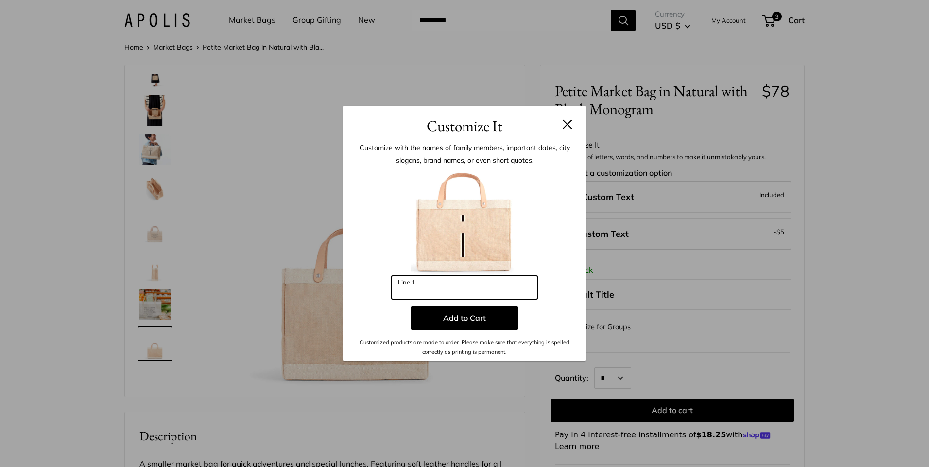
drag, startPoint x: 439, startPoint y: 287, endPoint x: 336, endPoint y: 288, distance: 102.5
click at [336, 288] on div "Customize It Customize with the names of family members, important dates, city …" at bounding box center [464, 233] width 929 height 467
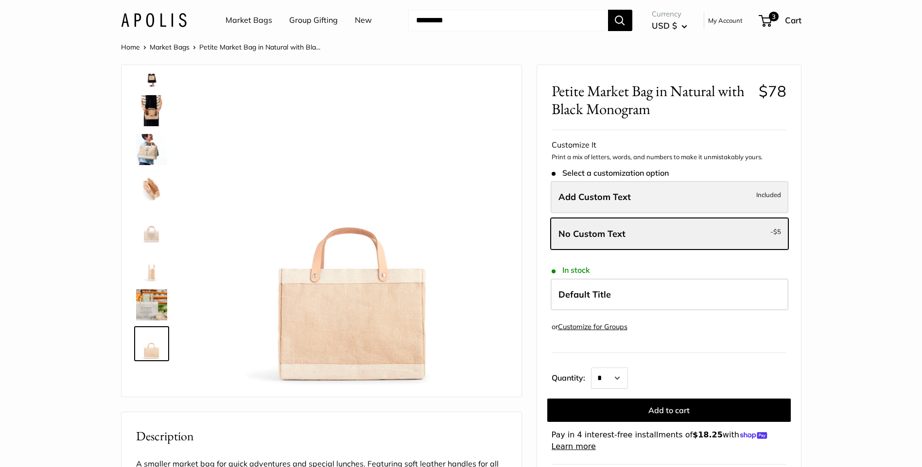
click at [573, 191] on label "Add Custom Text Included" at bounding box center [670, 197] width 238 height 32
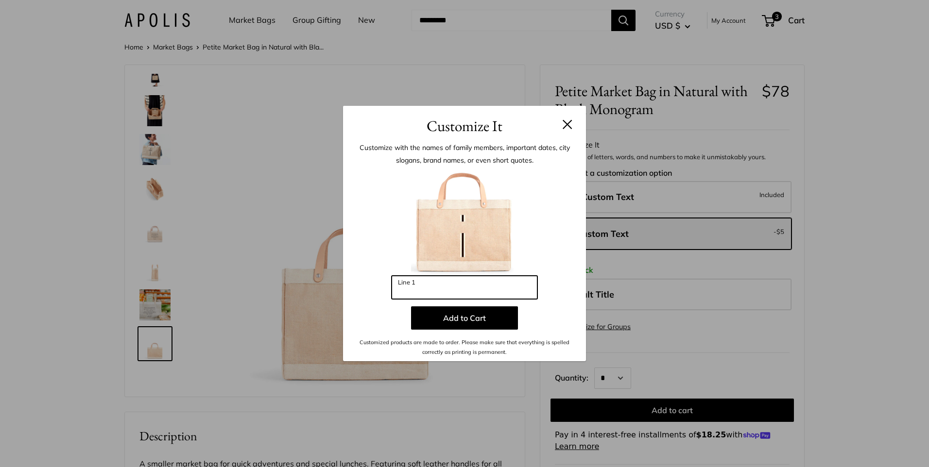
click at [455, 284] on input "Line 1" at bounding box center [465, 287] width 146 height 23
type input "***"
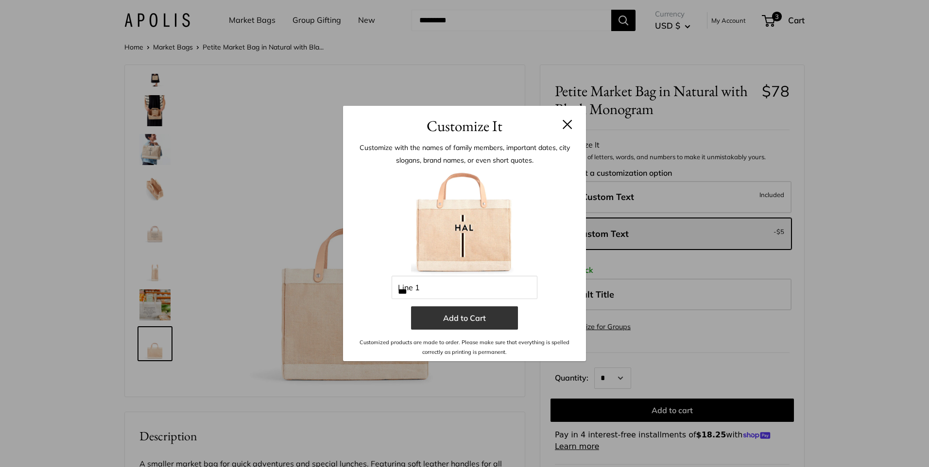
click at [479, 316] on button "Add to Cart" at bounding box center [464, 318] width 107 height 23
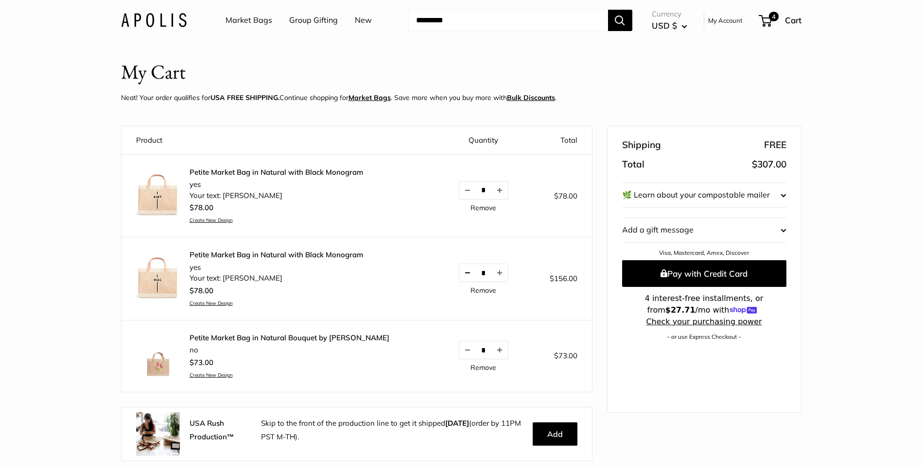
click at [459, 274] on button "Decrease quantity by 1" at bounding box center [467, 272] width 17 height 17
click at [156, 362] on img at bounding box center [158, 355] width 44 height 44
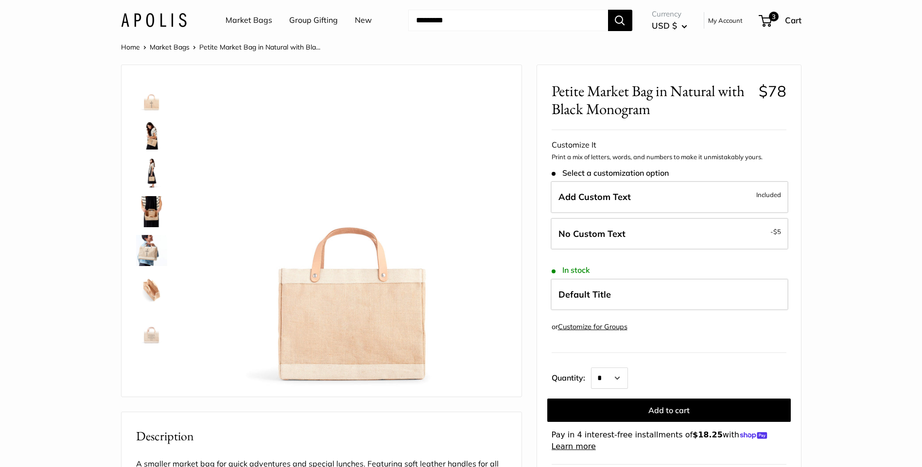
scroll to position [101, 0]
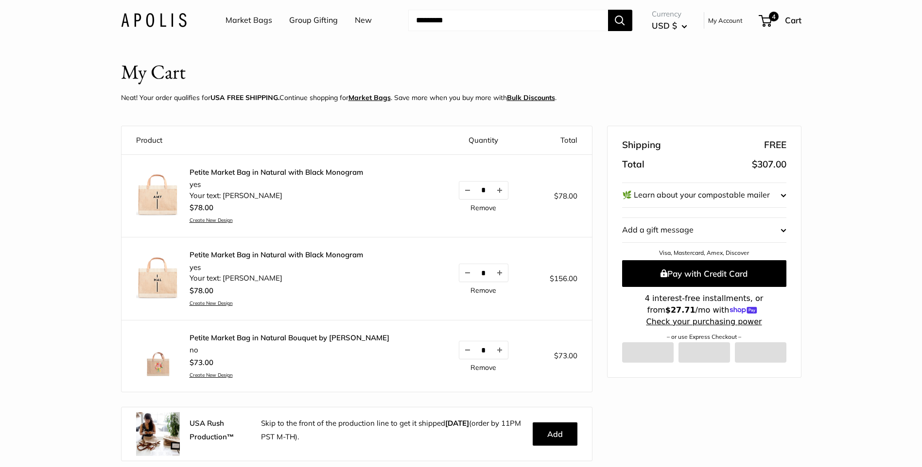
scroll to position [11, 0]
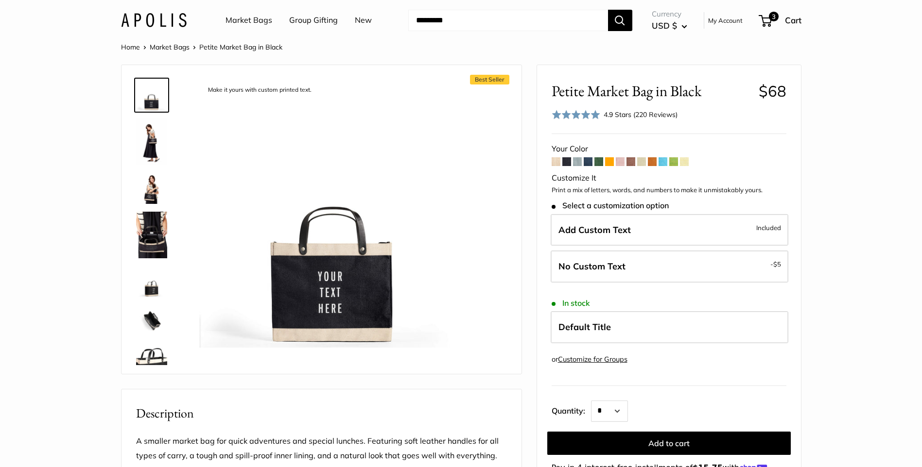
click at [151, 287] on img at bounding box center [151, 281] width 31 height 31
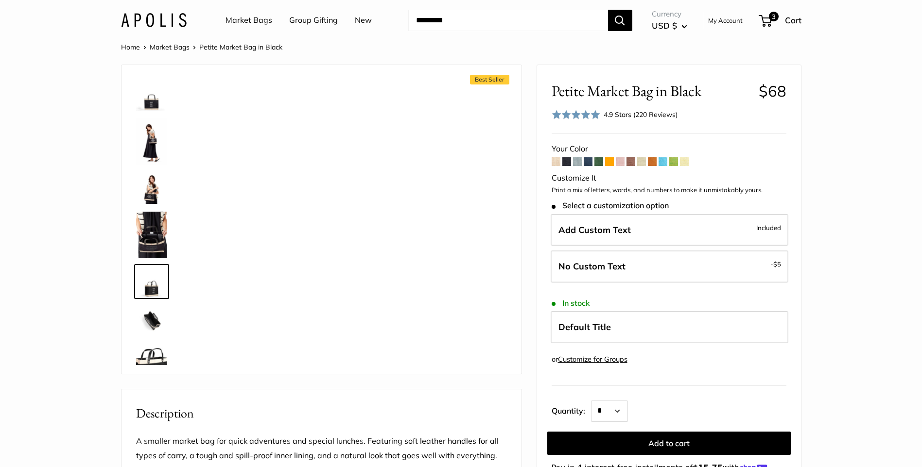
scroll to position [61, 0]
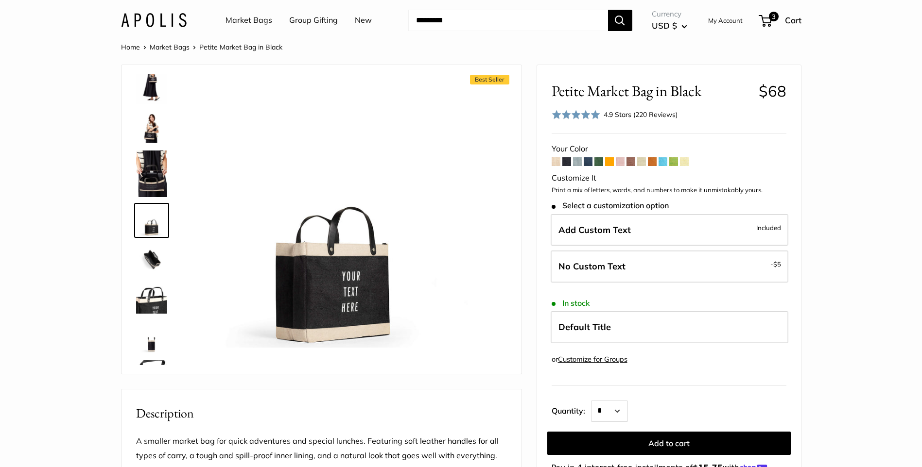
click at [146, 300] on img at bounding box center [151, 298] width 31 height 31
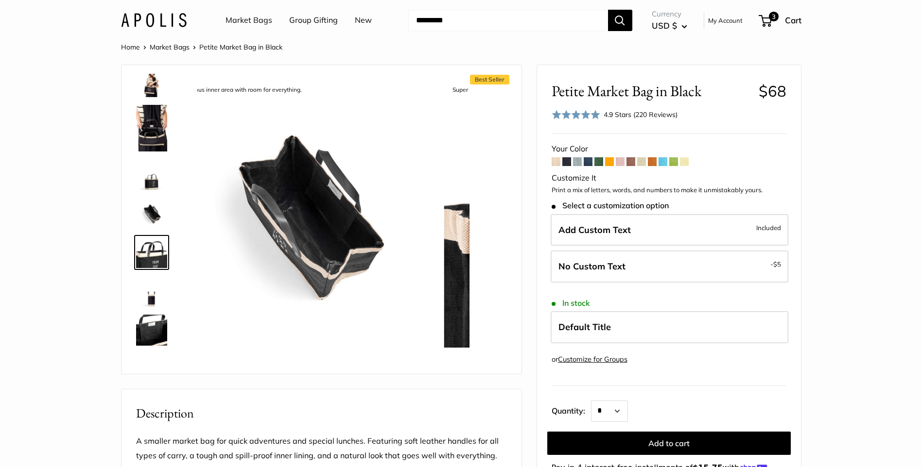
scroll to position [139, 0]
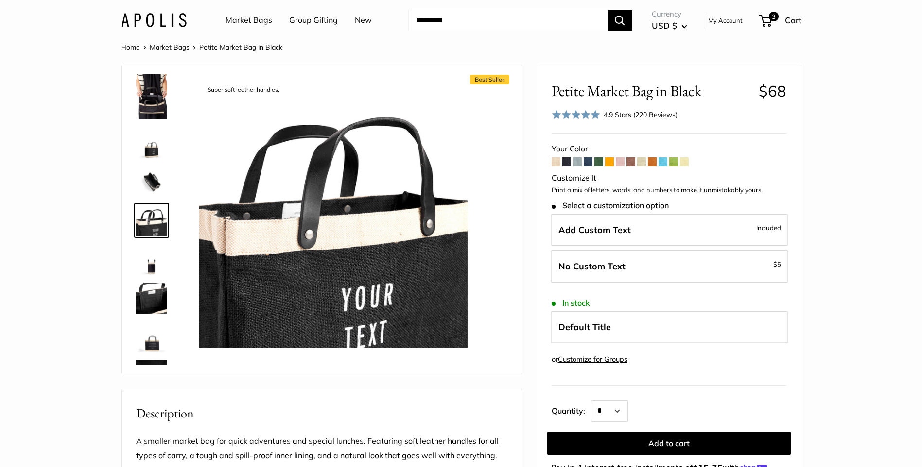
click at [155, 339] on img at bounding box center [151, 337] width 31 height 31
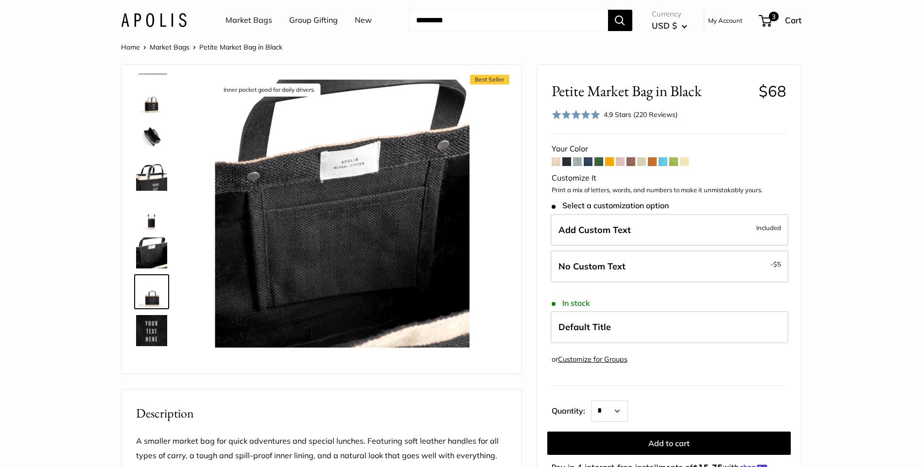
scroll to position [210, 0]
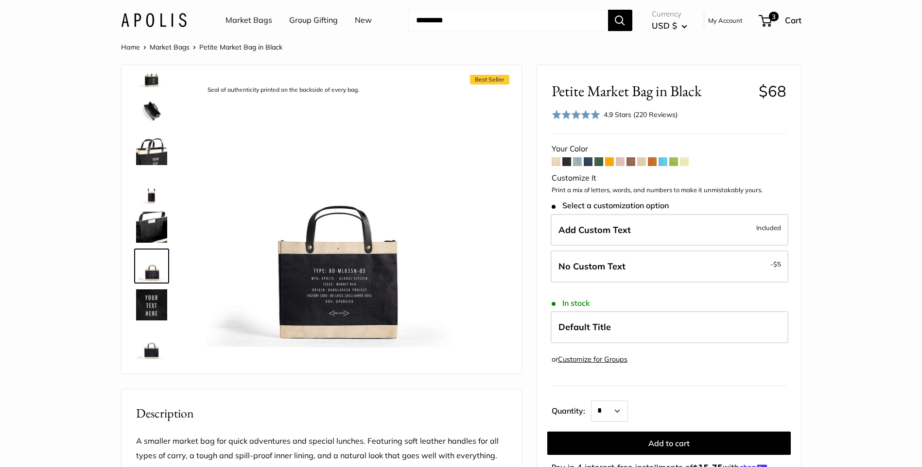
click at [153, 108] on img at bounding box center [151, 110] width 31 height 31
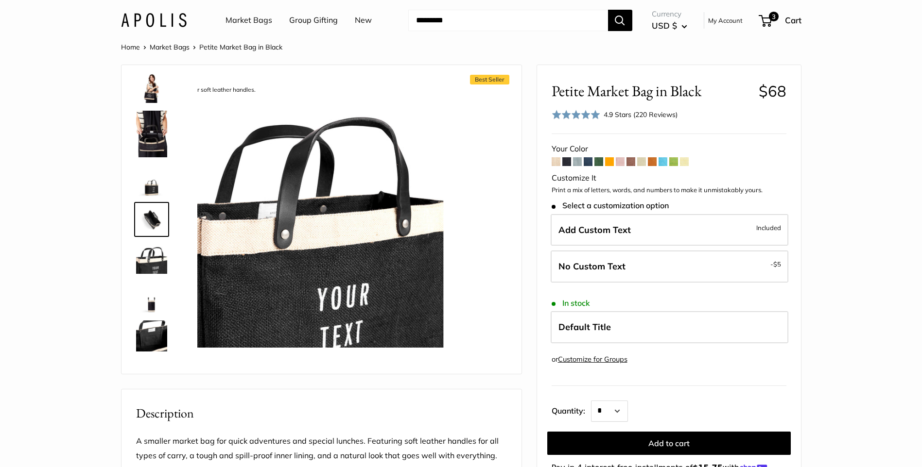
scroll to position [100, 0]
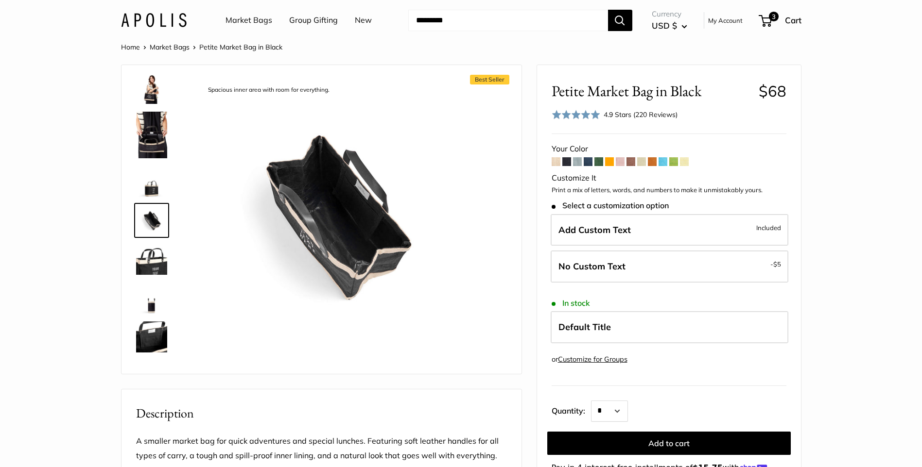
click at [149, 261] on img at bounding box center [151, 259] width 31 height 31
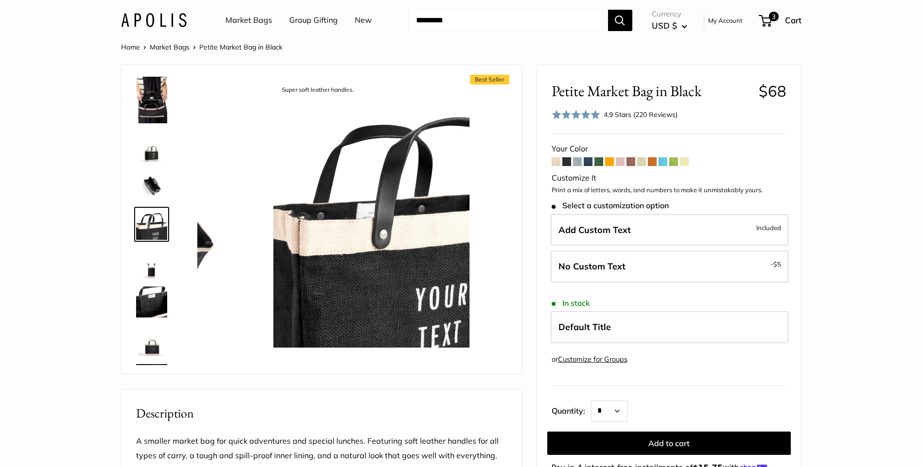
scroll to position [139, 0]
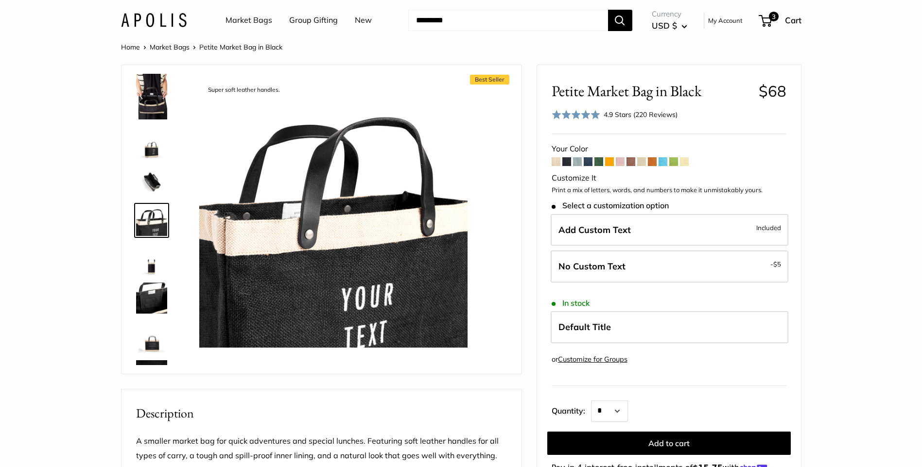
click at [597, 158] on span at bounding box center [598, 161] width 9 height 9
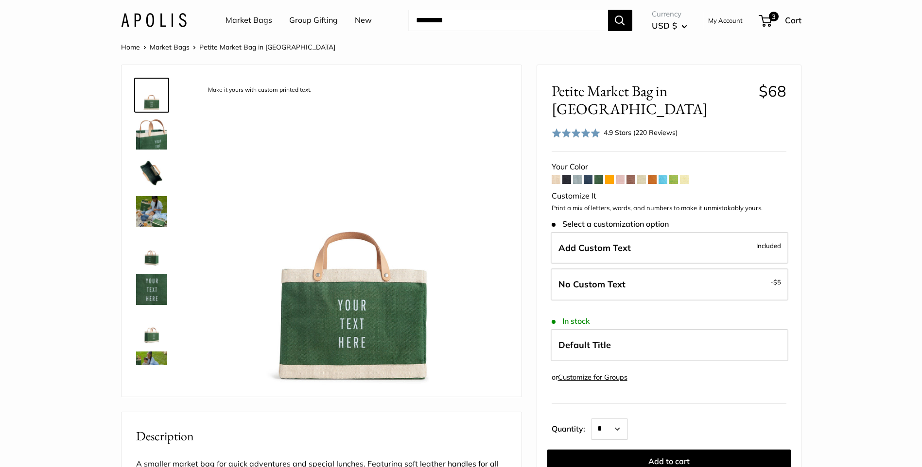
click at [152, 176] on img at bounding box center [151, 172] width 31 height 31
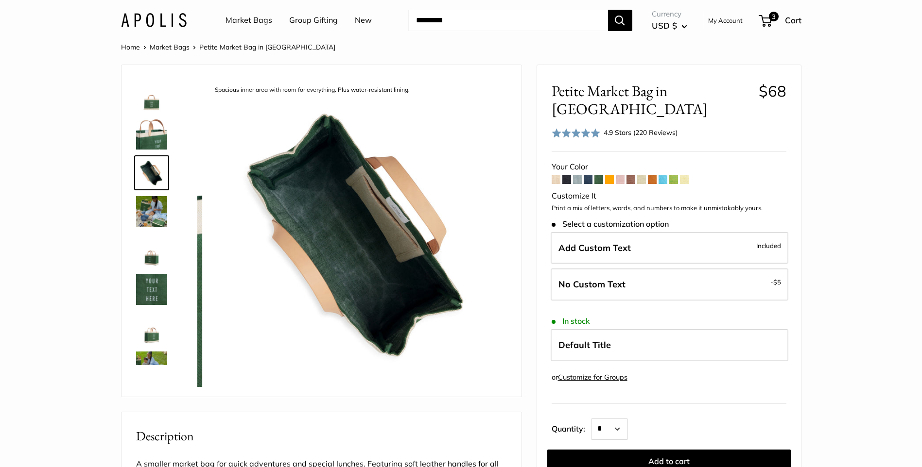
click at [156, 149] on img at bounding box center [151, 134] width 31 height 31
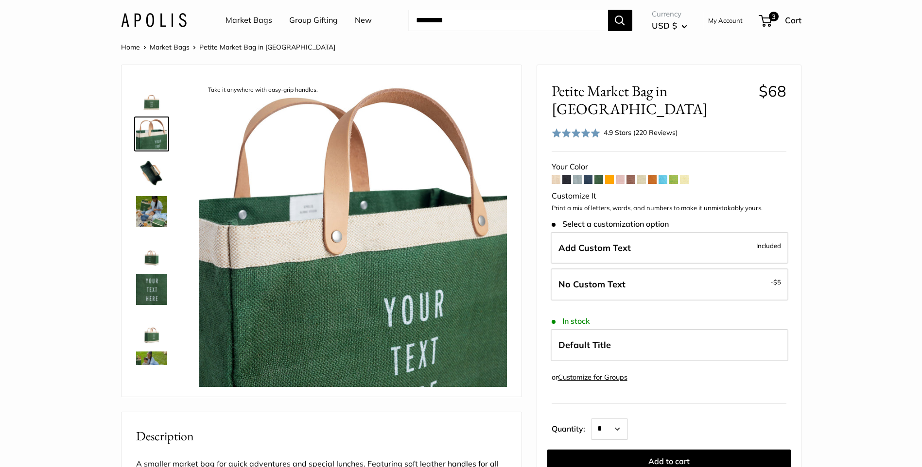
click at [677, 175] on span at bounding box center [673, 179] width 9 height 9
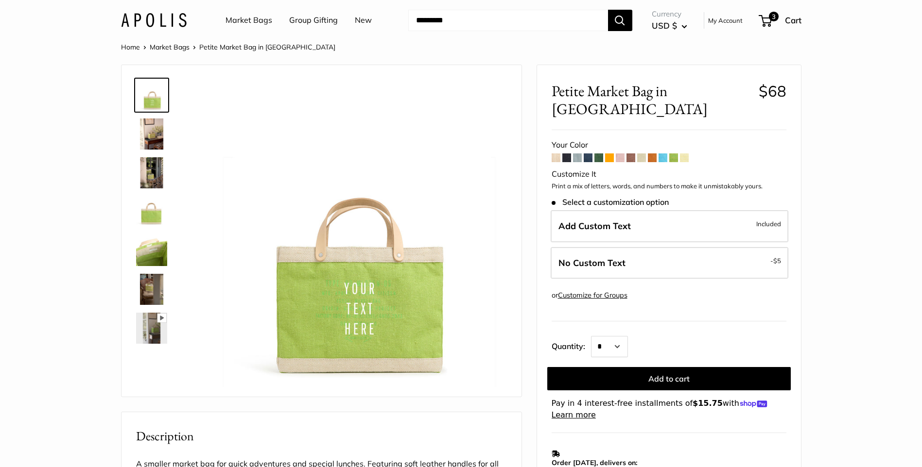
click at [596, 154] on span at bounding box center [598, 158] width 9 height 9
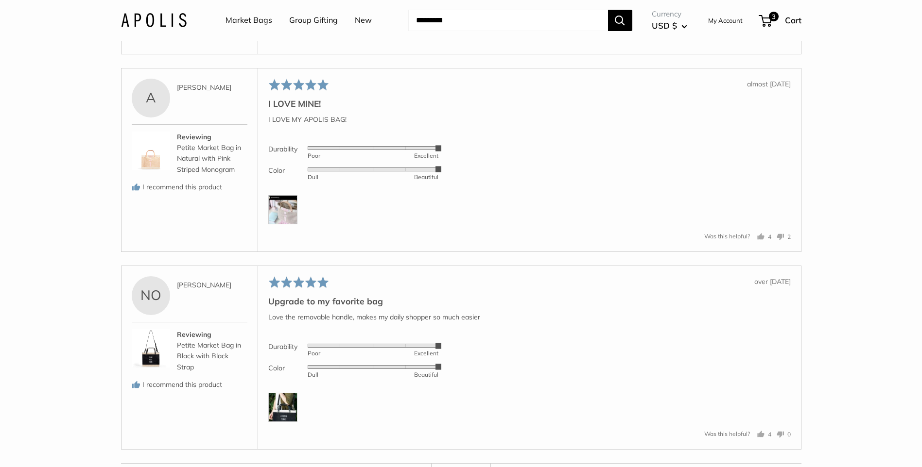
scroll to position [2235, 0]
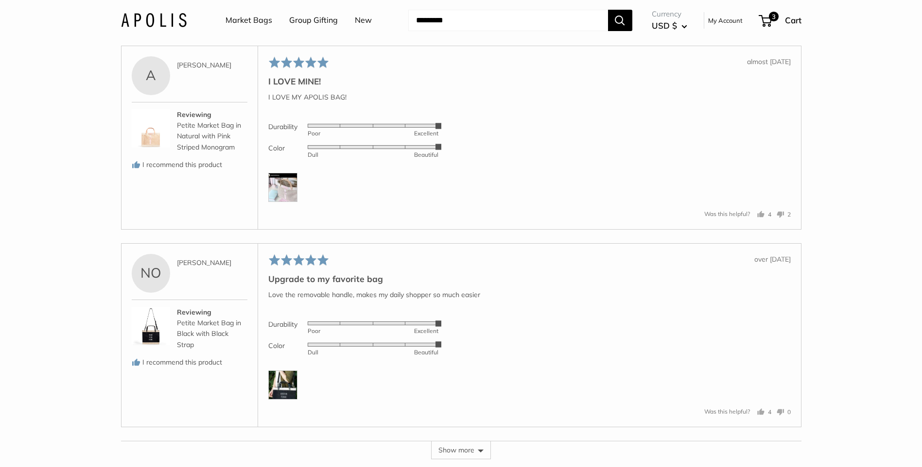
click at [291, 202] on img at bounding box center [282, 187] width 29 height 29
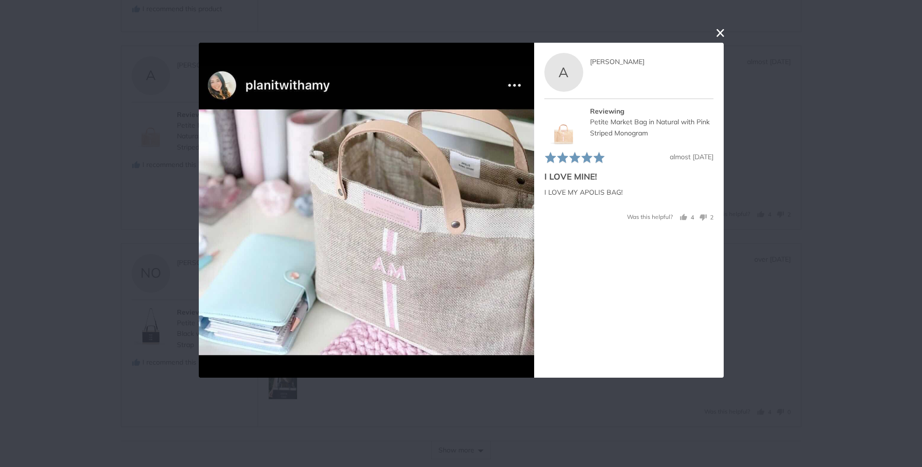
click at [561, 137] on img at bounding box center [563, 125] width 39 height 39
click at [720, 32] on button "close this modal window" at bounding box center [720, 33] width 12 height 12
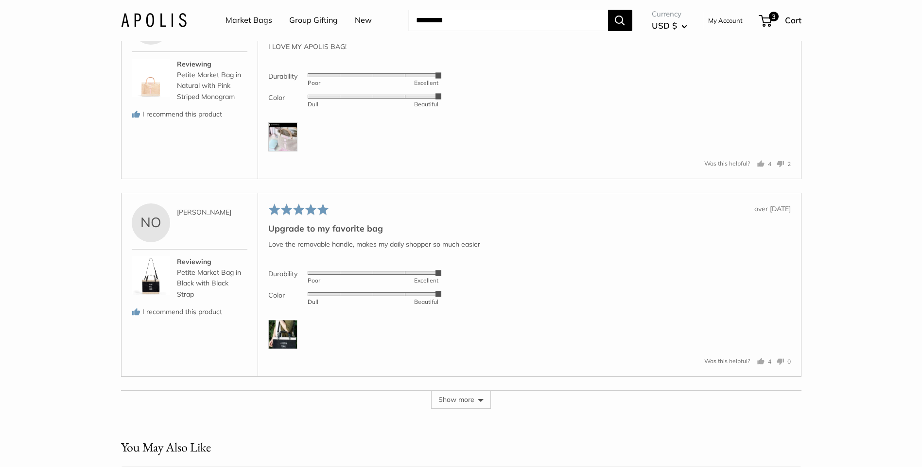
scroll to position [2284, 0]
click at [276, 351] on img at bounding box center [282, 336] width 29 height 29
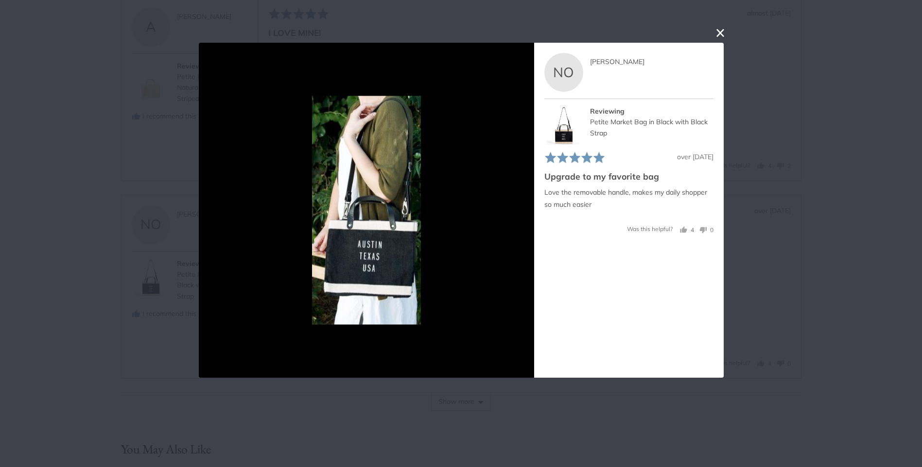
click at [718, 30] on button "close this modal window" at bounding box center [720, 33] width 12 height 12
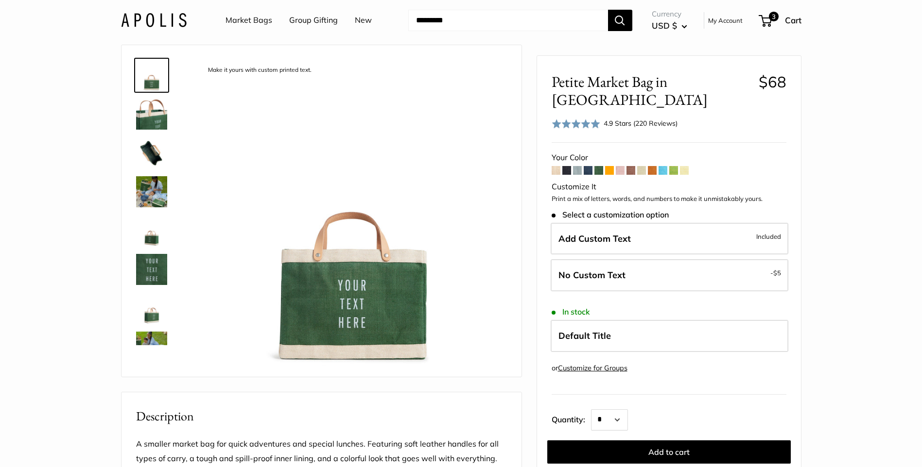
scroll to position [0, 0]
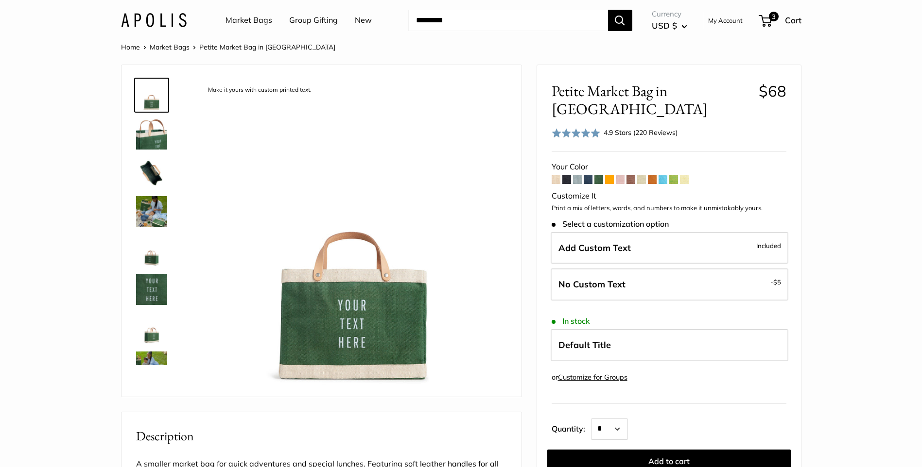
click at [245, 22] on link "Market Bags" at bounding box center [248, 20] width 47 height 15
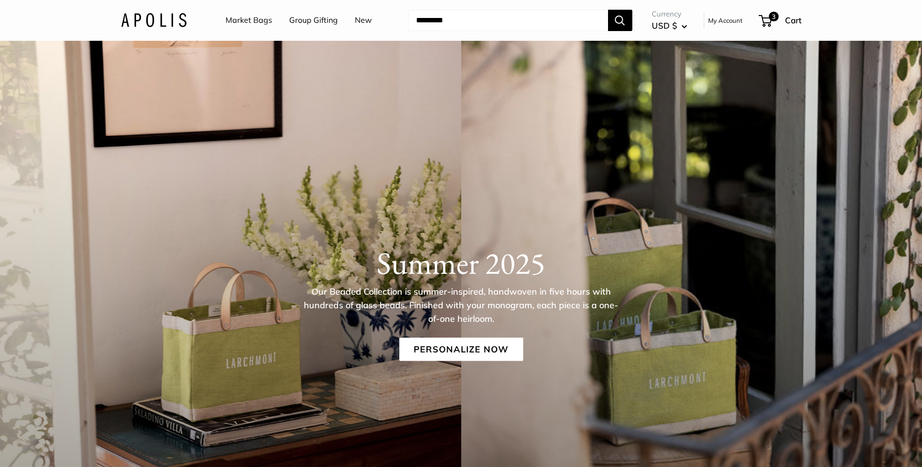
click at [358, 22] on link "New" at bounding box center [363, 20] width 17 height 15
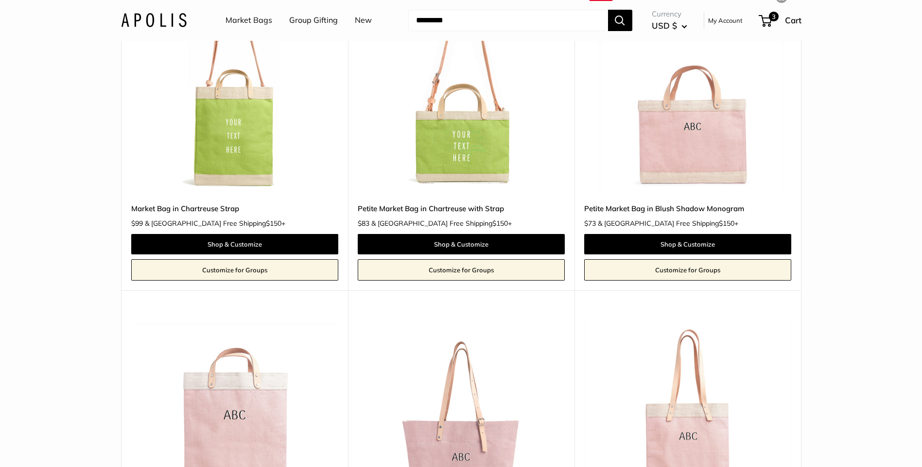
scroll to position [486, 0]
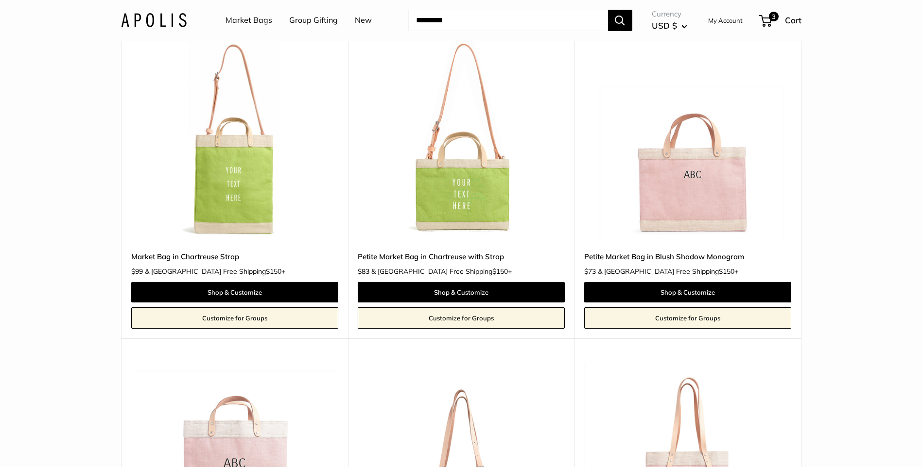
click at [0, 0] on img at bounding box center [0, 0] width 0 height 0
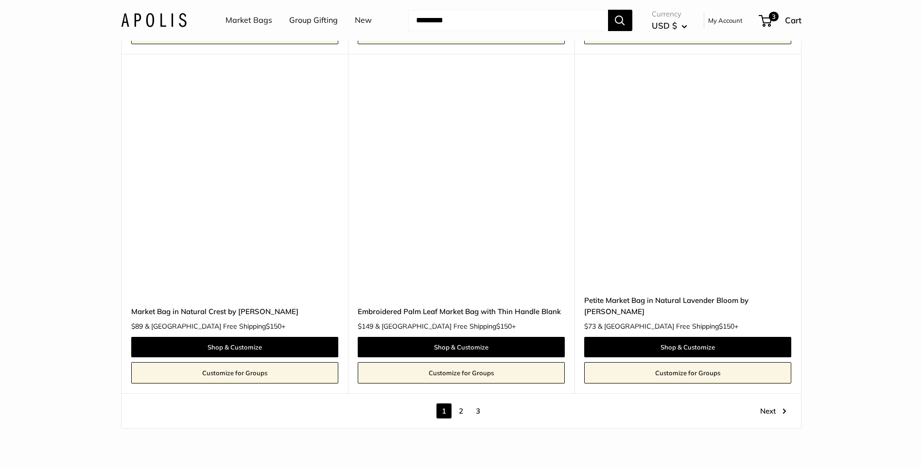
scroll to position [5348, 0]
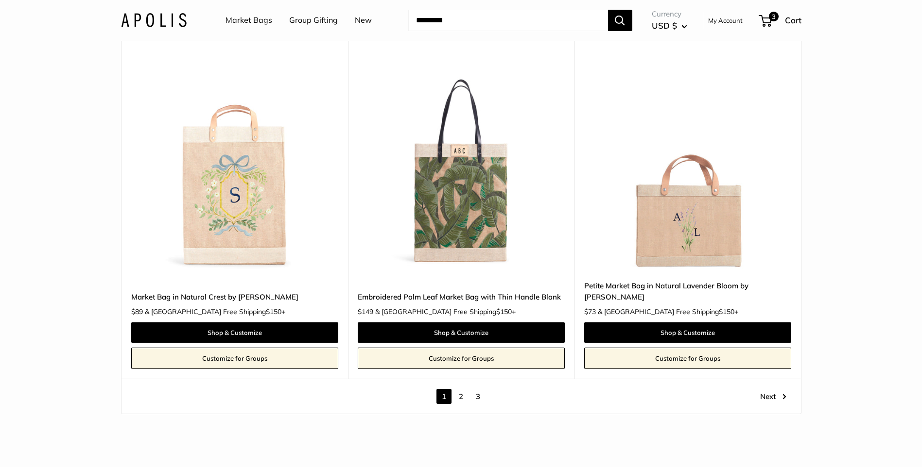
click at [461, 396] on link "2" at bounding box center [460, 396] width 15 height 15
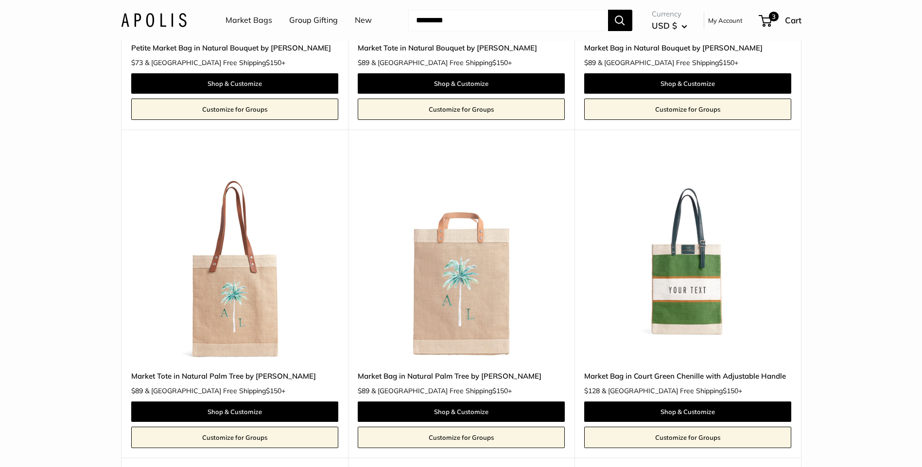
scroll to position [1679, 0]
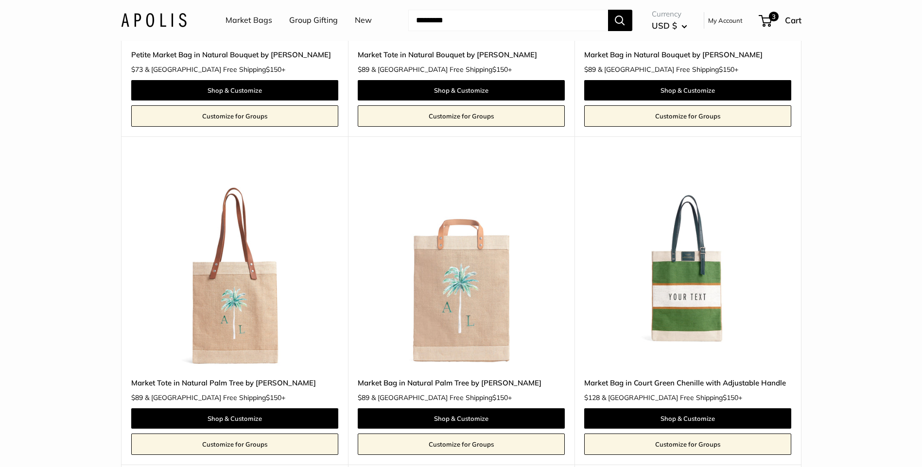
click at [0, 0] on img at bounding box center [0, 0] width 0 height 0
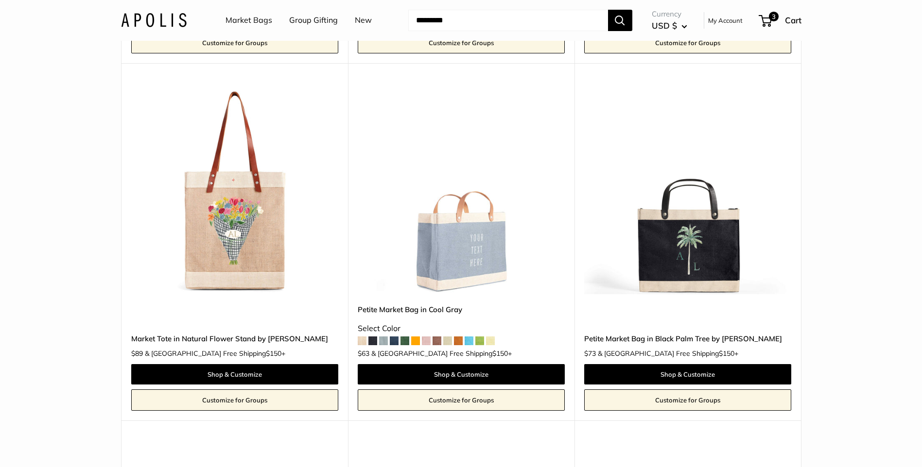
scroll to position [2262, 0]
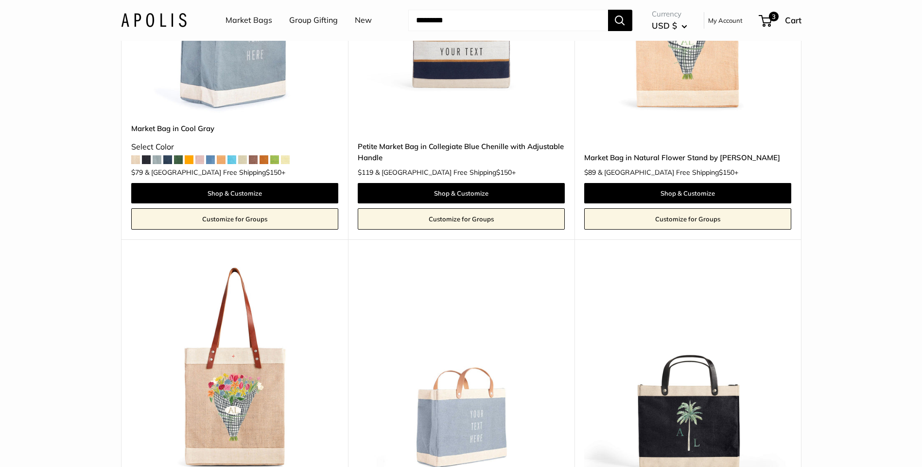
click at [0, 0] on img at bounding box center [0, 0] width 0 height 0
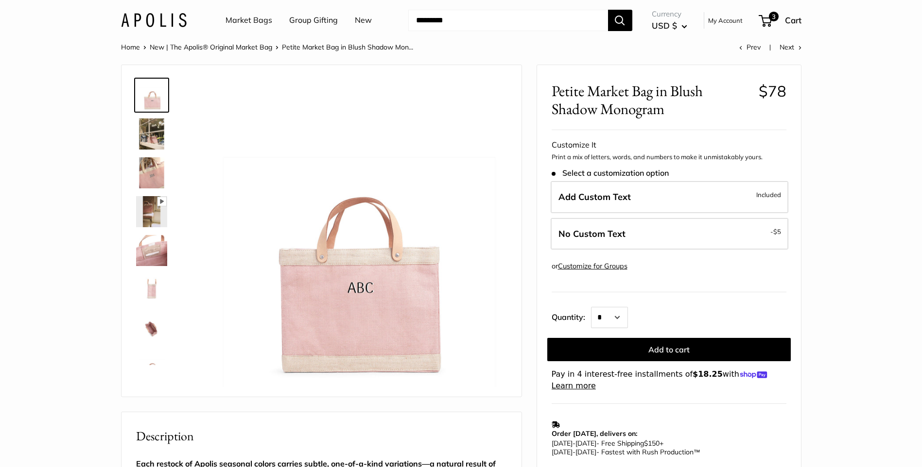
click at [154, 170] on img at bounding box center [151, 172] width 31 height 31
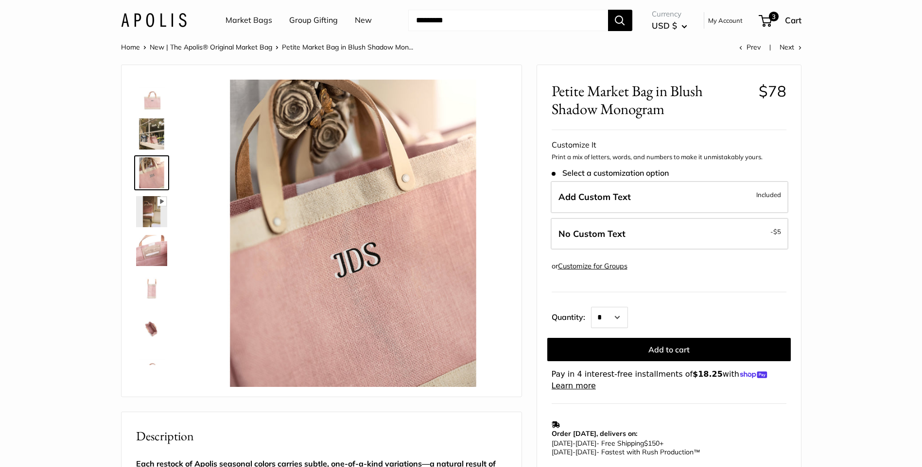
click at [162, 106] on img at bounding box center [151, 95] width 31 height 31
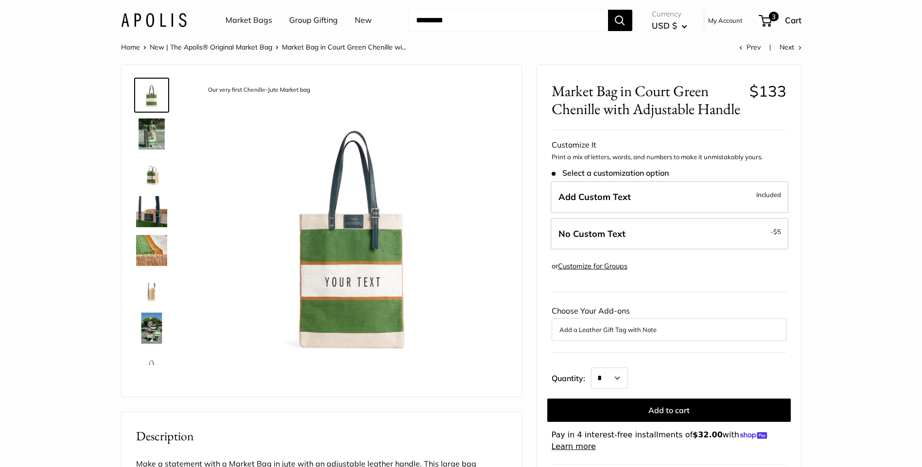
click at [147, 244] on img at bounding box center [151, 250] width 31 height 31
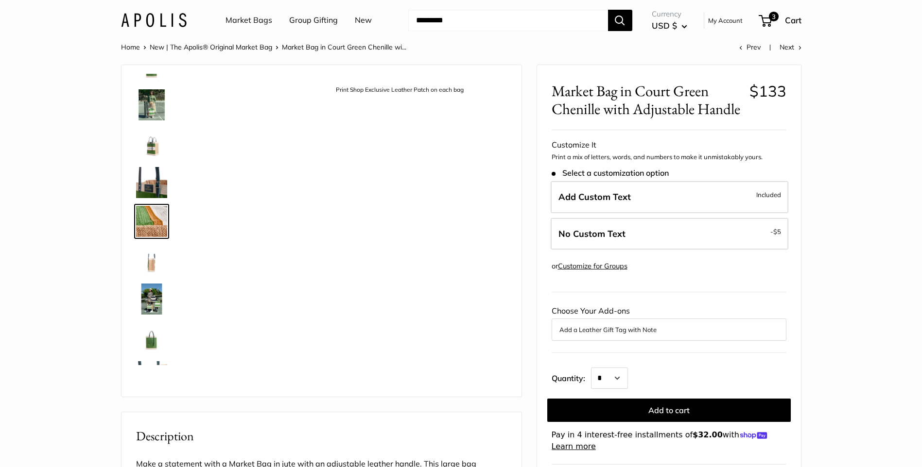
scroll to position [30, 0]
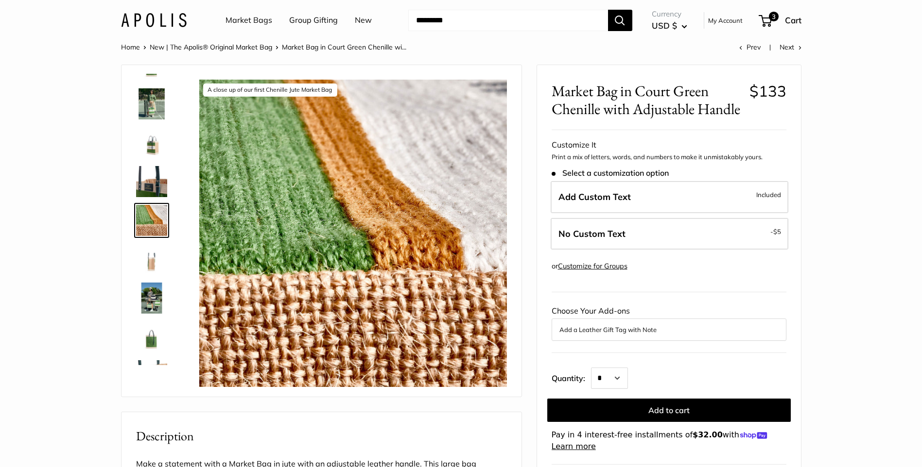
click at [160, 181] on img at bounding box center [151, 181] width 31 height 31
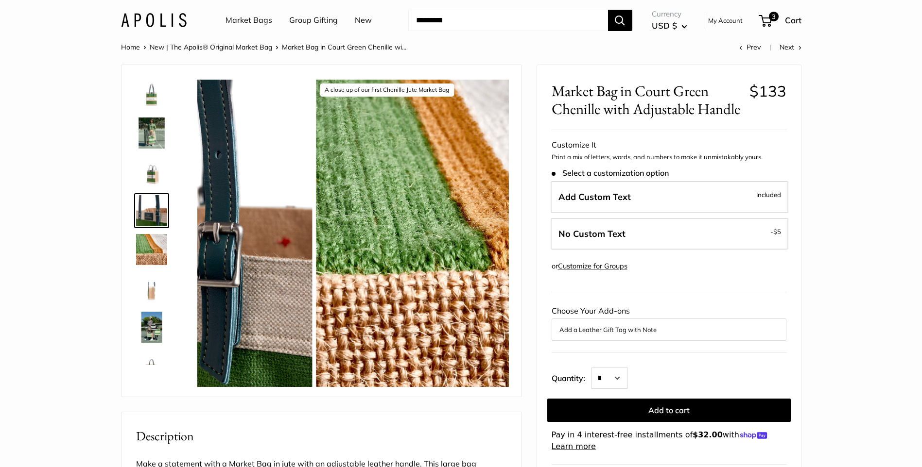
scroll to position [0, 0]
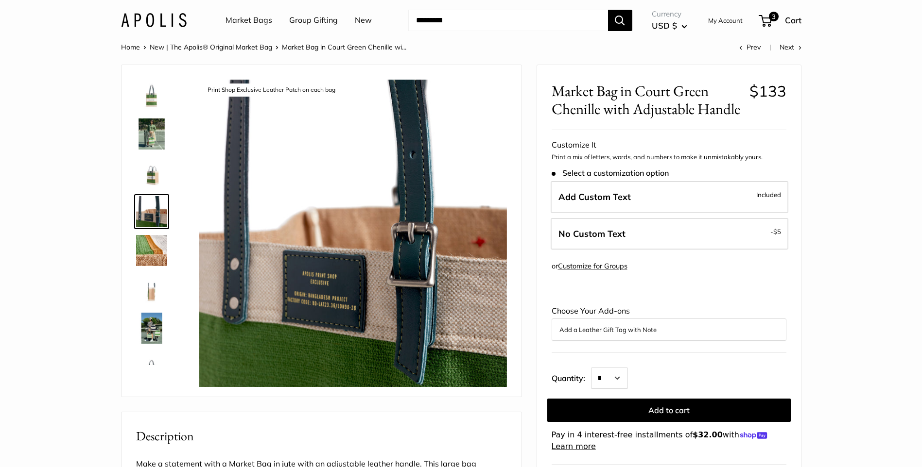
click at [154, 134] on img at bounding box center [151, 134] width 31 height 31
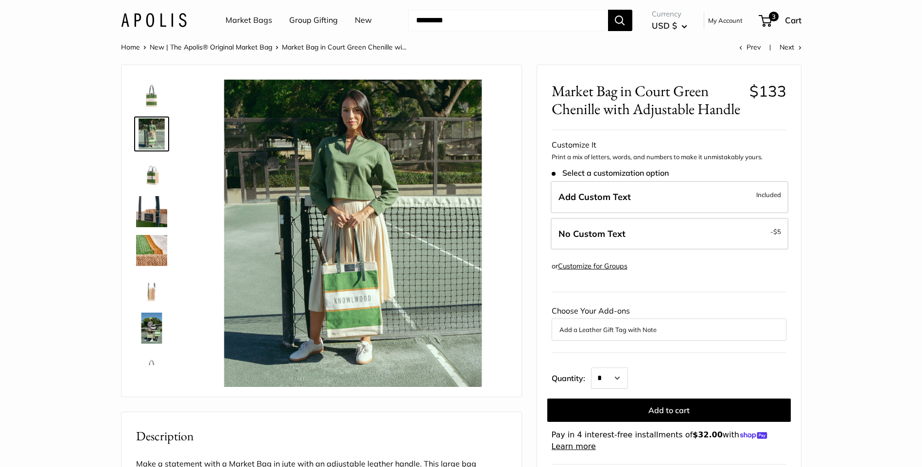
click at [154, 94] on img at bounding box center [151, 95] width 31 height 31
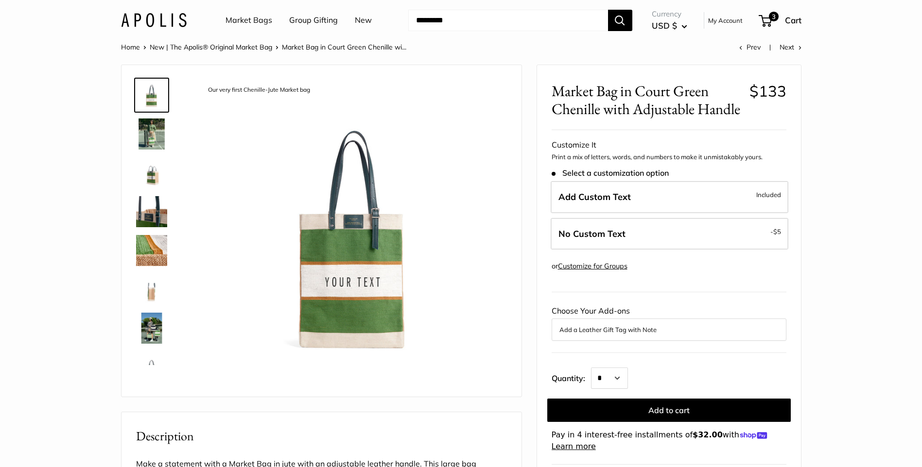
click at [148, 321] on img at bounding box center [151, 328] width 31 height 31
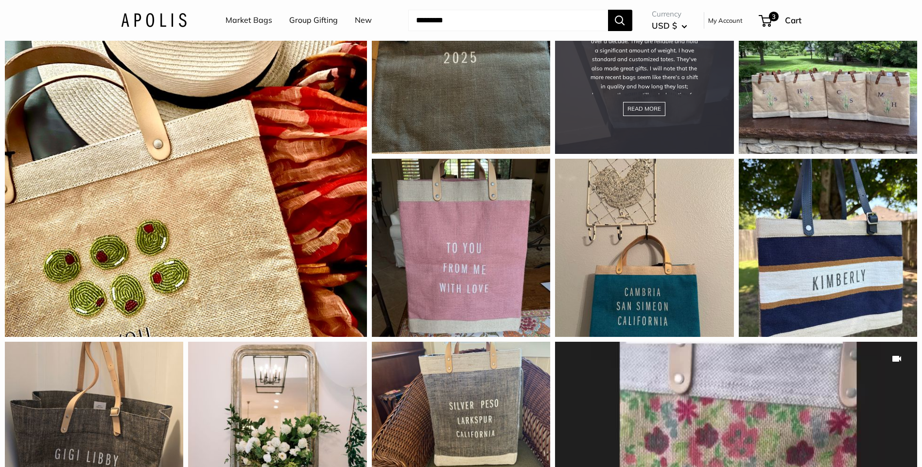
scroll to position [1069, 0]
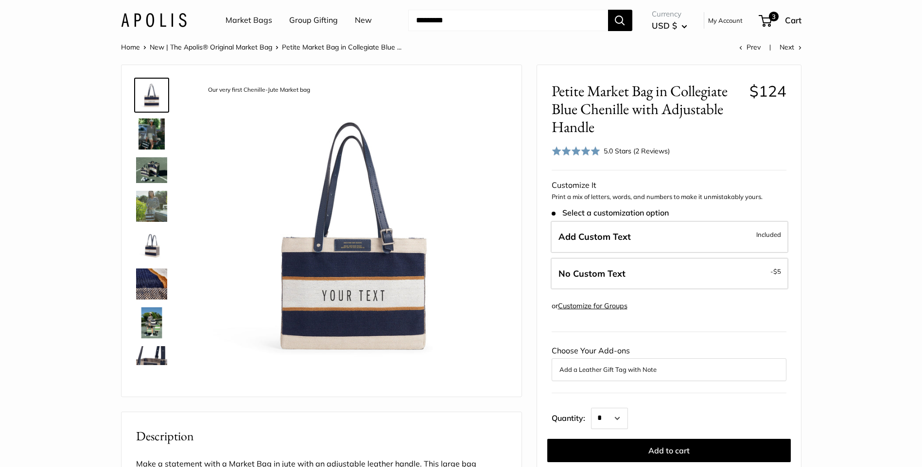
click at [152, 171] on img at bounding box center [151, 170] width 31 height 26
